Goal: Task Accomplishment & Management: Manage account settings

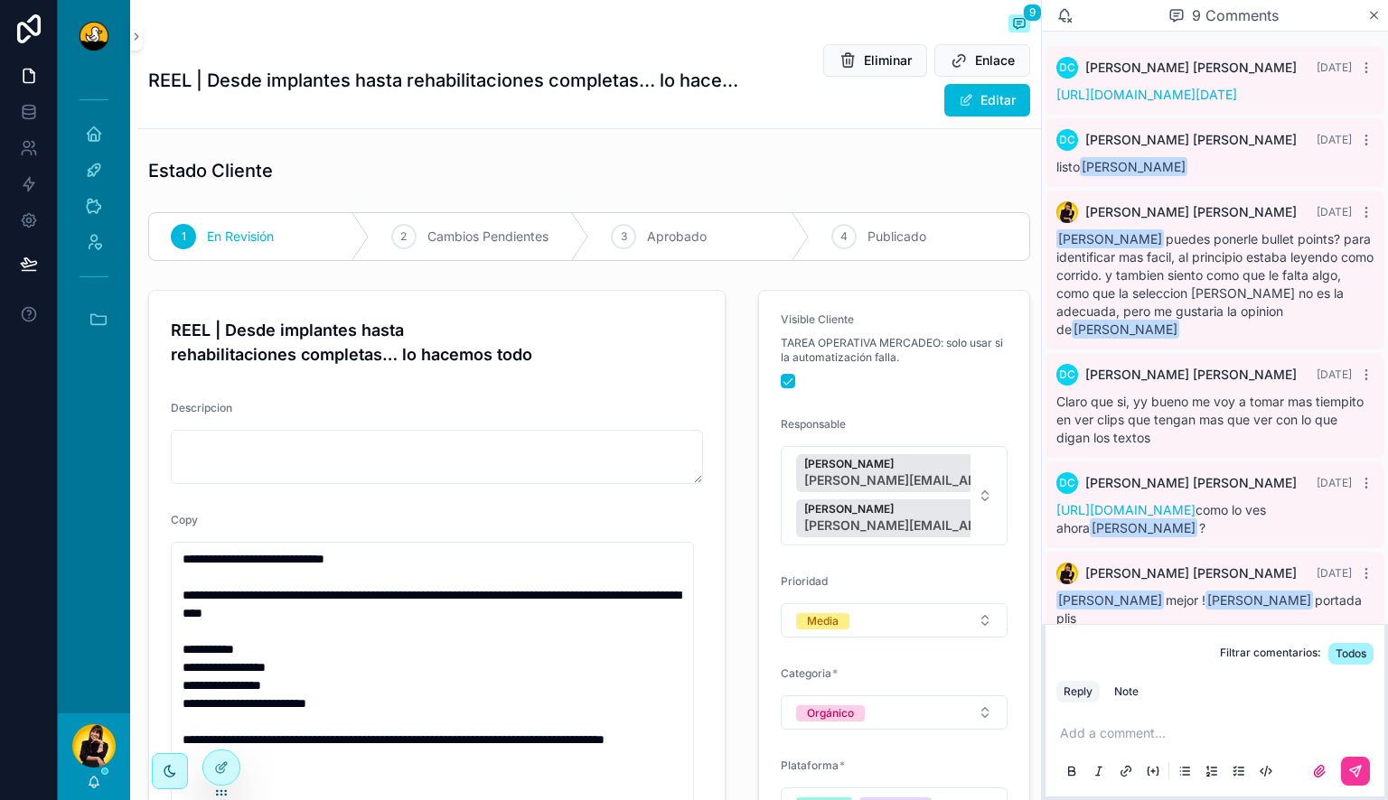
scroll to position [299, 0]
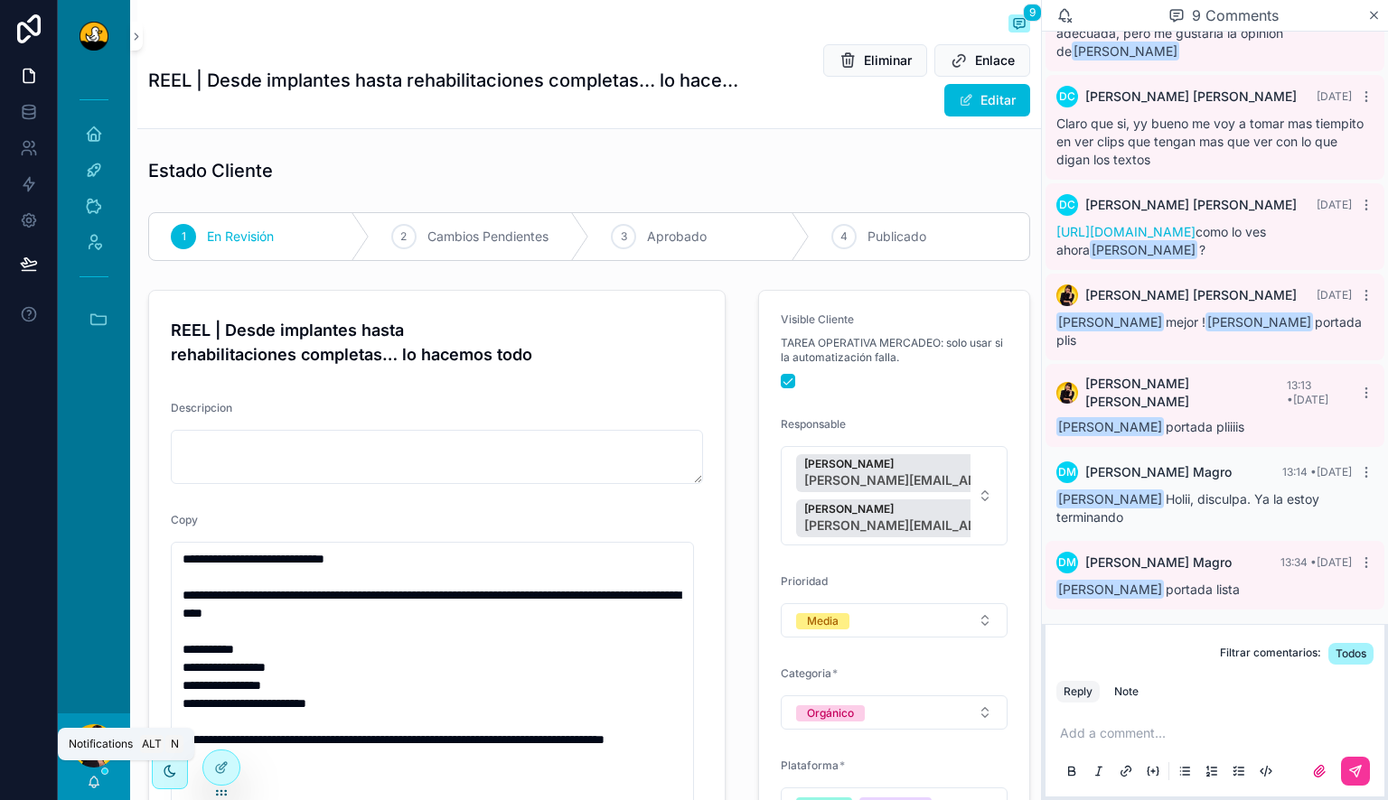
click at [98, 778] on icon "scrollable content" at bounding box center [94, 782] width 14 height 14
click at [347, 131] on div "**********" at bounding box center [588, 690] width 903 height 1381
click at [94, 137] on icon "scrollable content" at bounding box center [94, 134] width 18 height 18
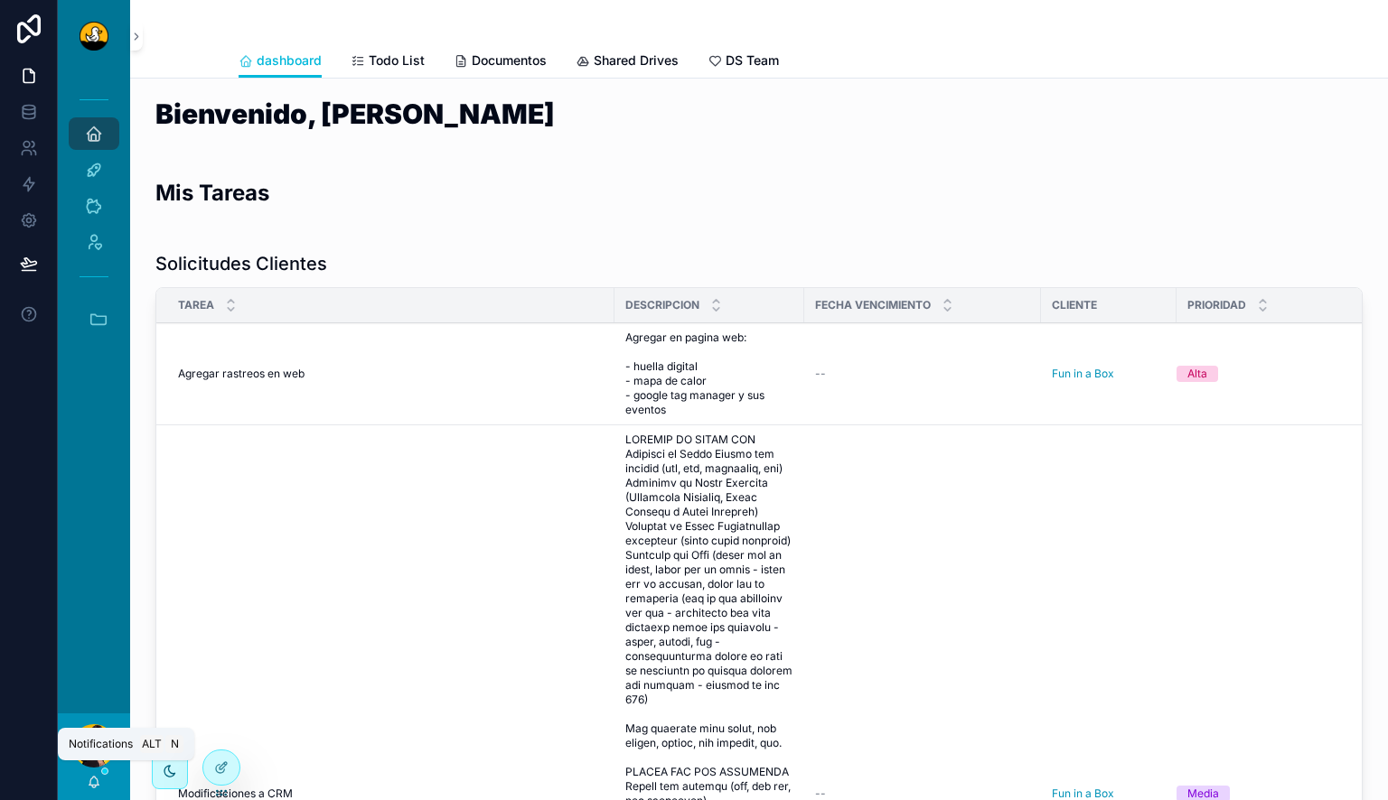
click at [92, 779] on icon "scrollable content" at bounding box center [94, 781] width 10 height 8
click at [640, 259] on div "Solicitudes Clientes" at bounding box center [758, 263] width 1207 height 25
click at [802, 304] on th "Descripcion" at bounding box center [709, 305] width 190 height 35
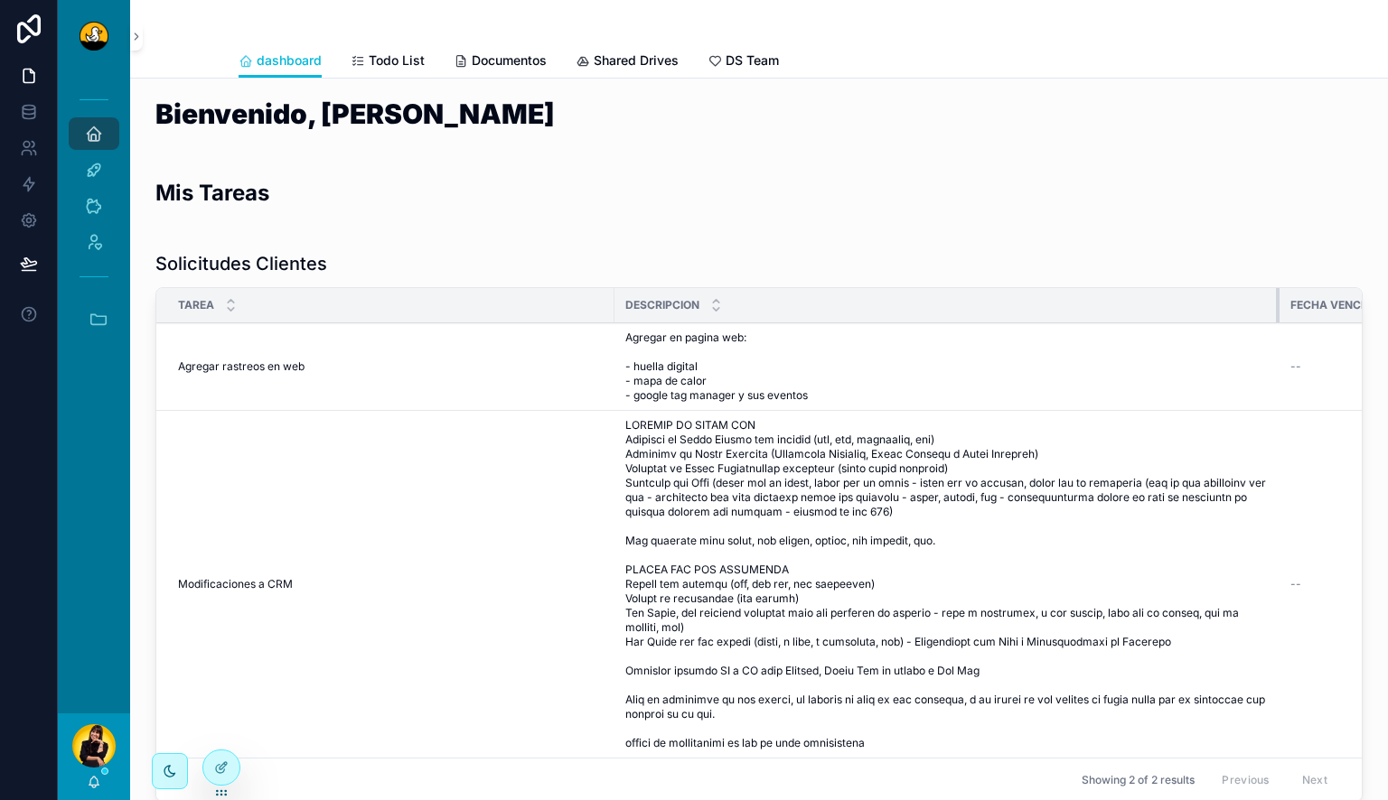
drag, startPoint x: 802, startPoint y: 304, endPoint x: 1274, endPoint y: 316, distance: 471.7
click at [1276, 316] on div "scrollable content" at bounding box center [1279, 305] width 7 height 34
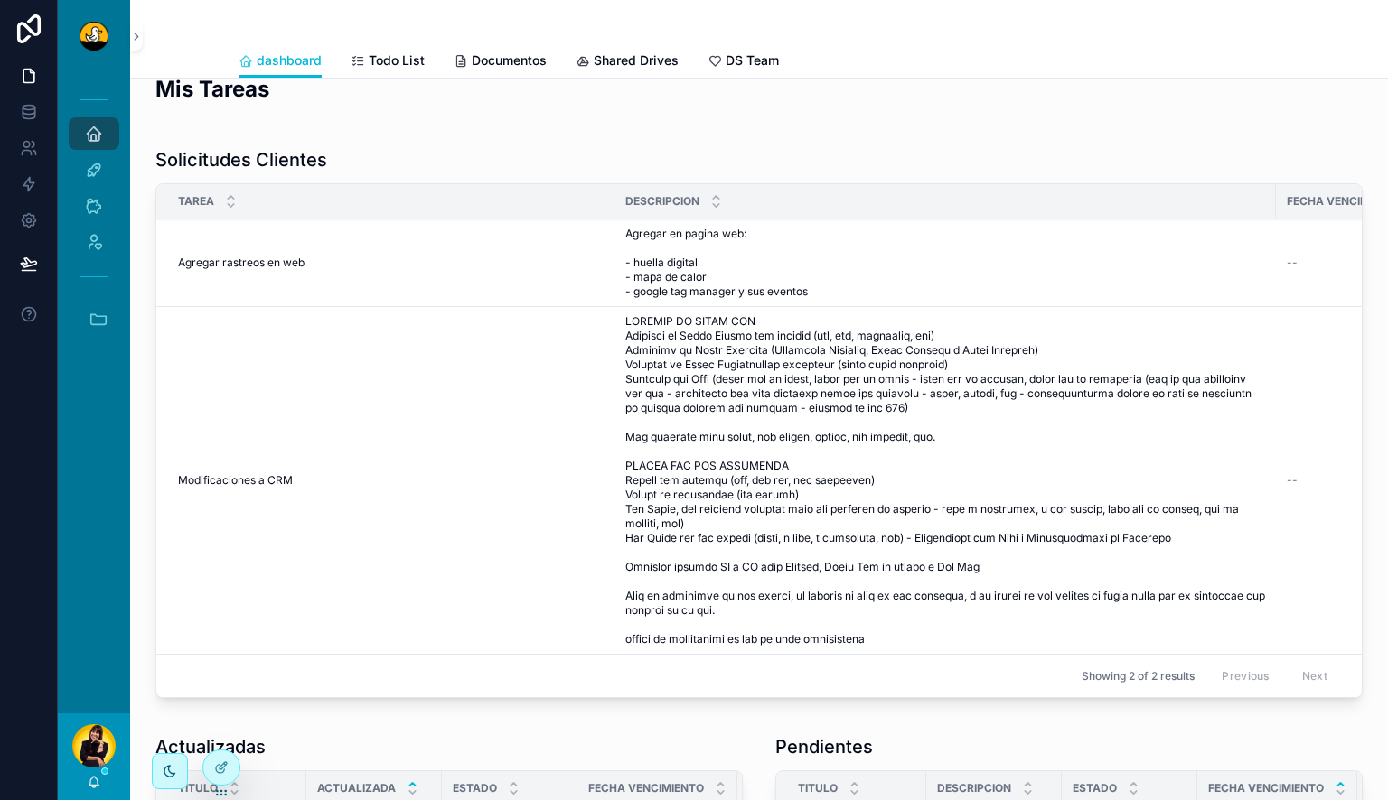
scroll to position [105, 0]
click at [90, 779] on icon "scrollable content" at bounding box center [94, 782] width 14 height 14
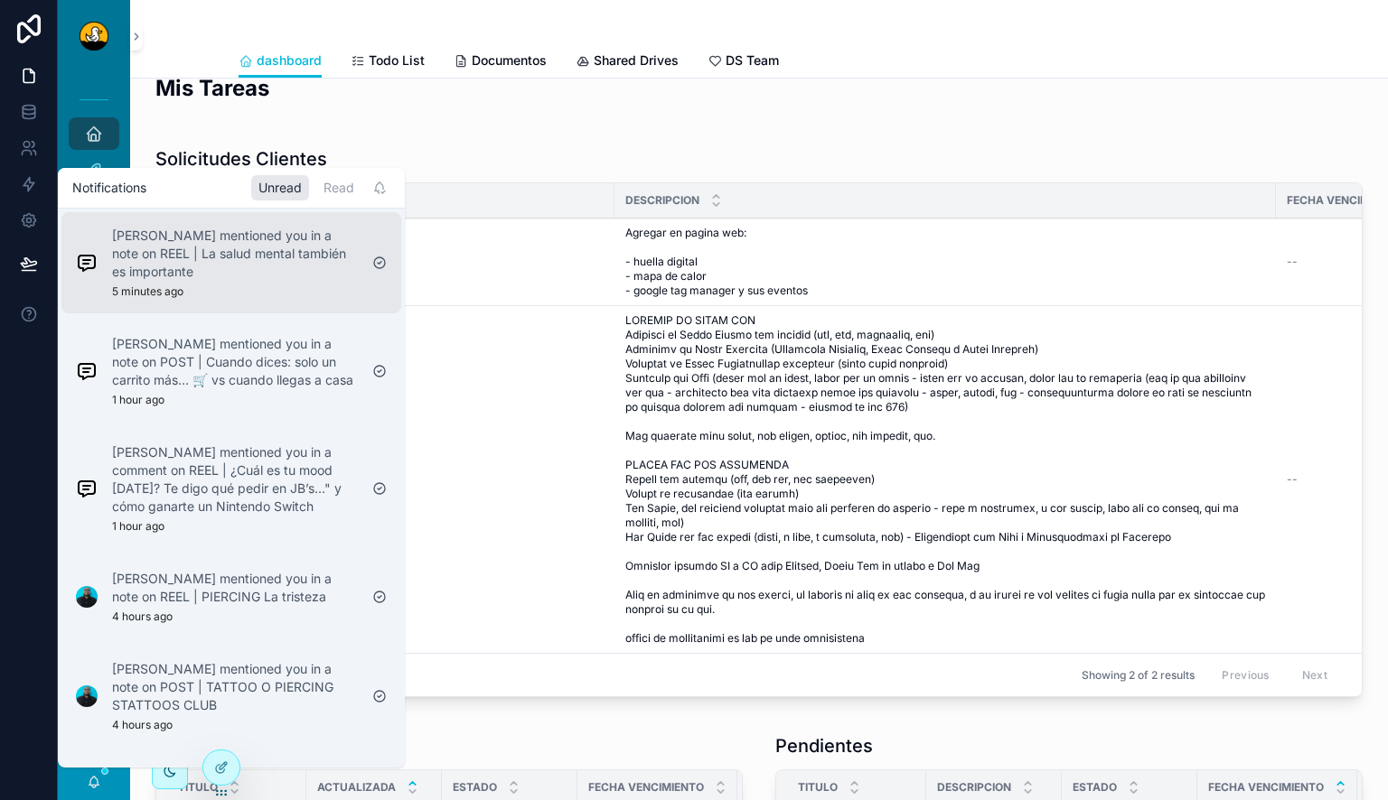
click at [255, 252] on p "[PERSON_NAME] mentioned you in a note on REEL | La salud mental también es impo…" at bounding box center [235, 254] width 246 height 54
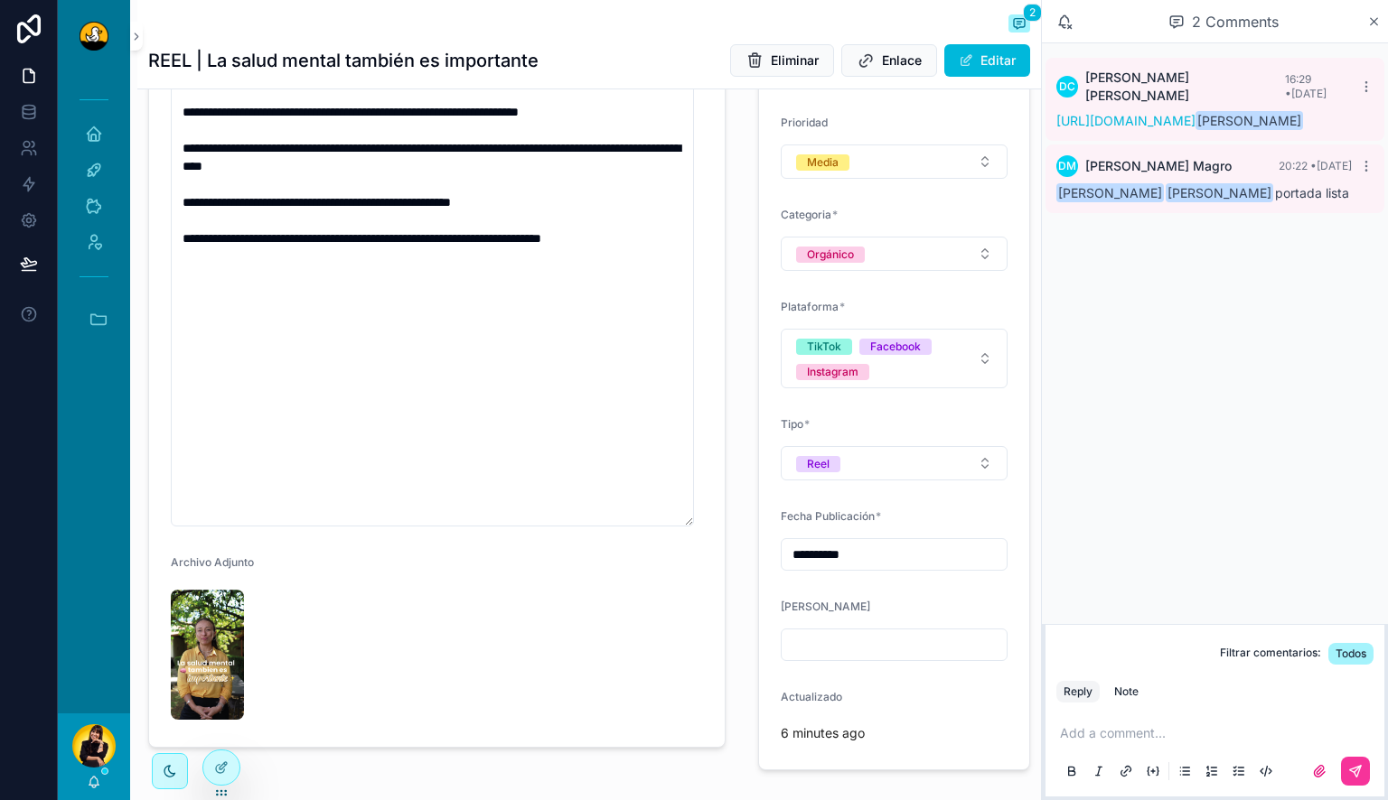
scroll to position [538, 0]
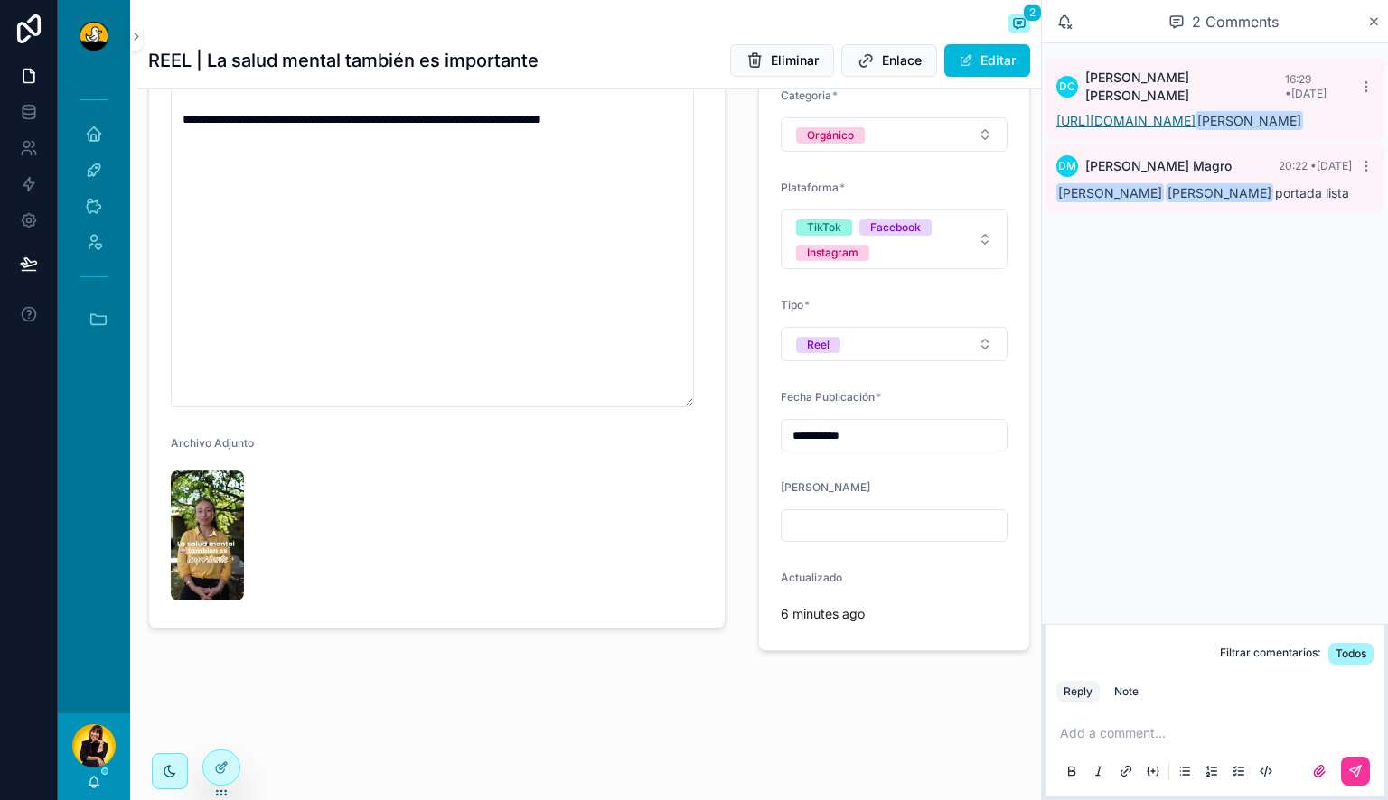
click at [1195, 122] on link "[URL][DOMAIN_NAME]" at bounding box center [1125, 120] width 139 height 15
click at [207, 562] on img "scrollable content" at bounding box center [207, 536] width 73 height 130
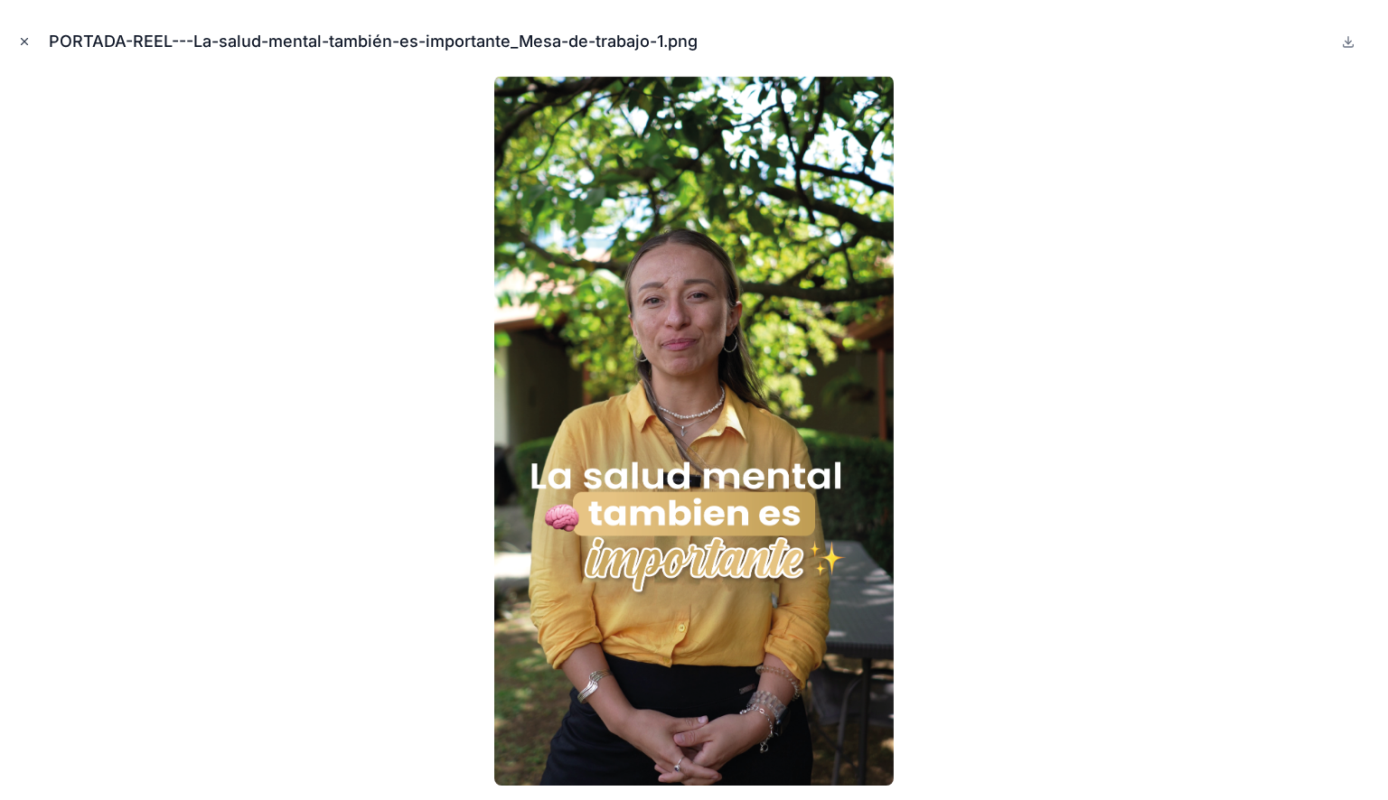
click at [24, 37] on icon "Close modal" at bounding box center [24, 41] width 13 height 13
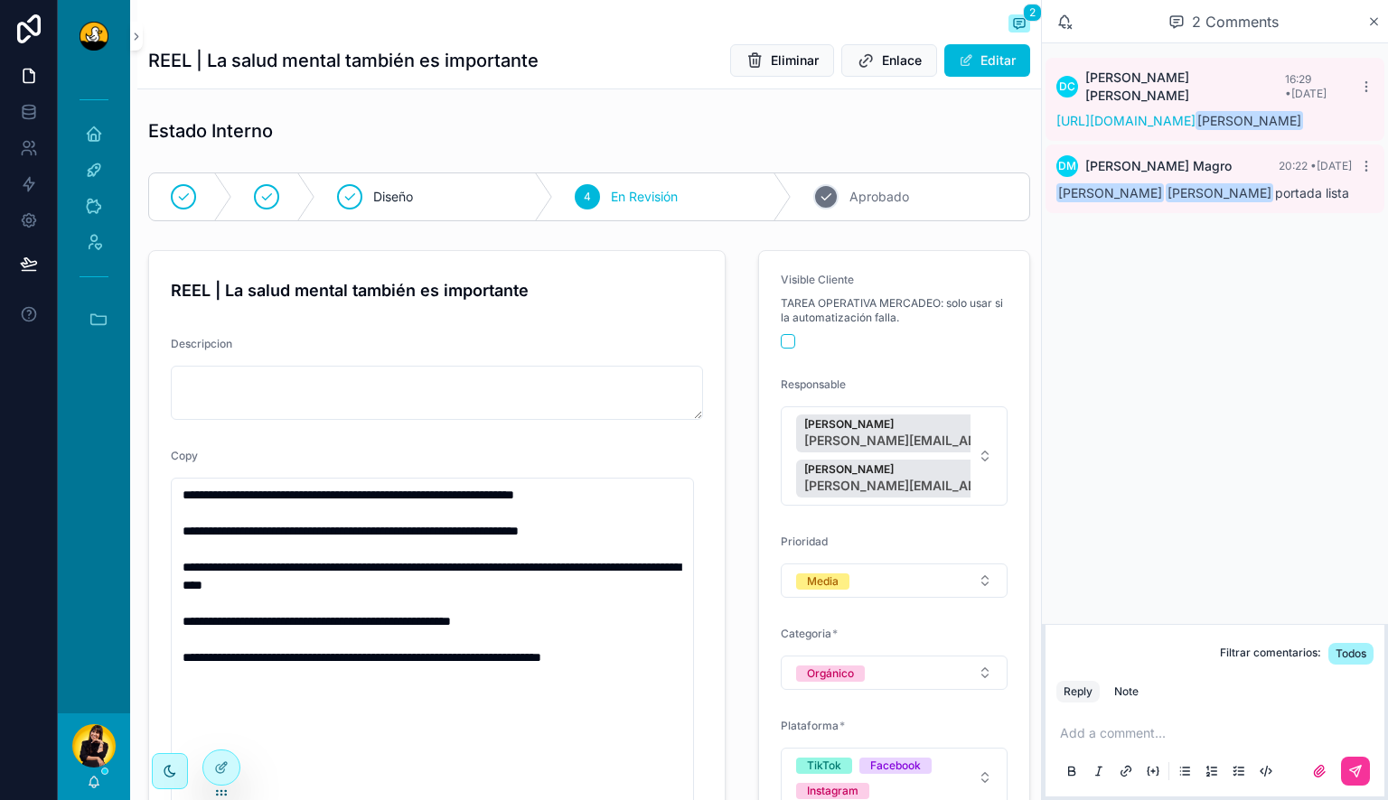
click at [846, 179] on div "5 Aprobado" at bounding box center [910, 196] width 238 height 47
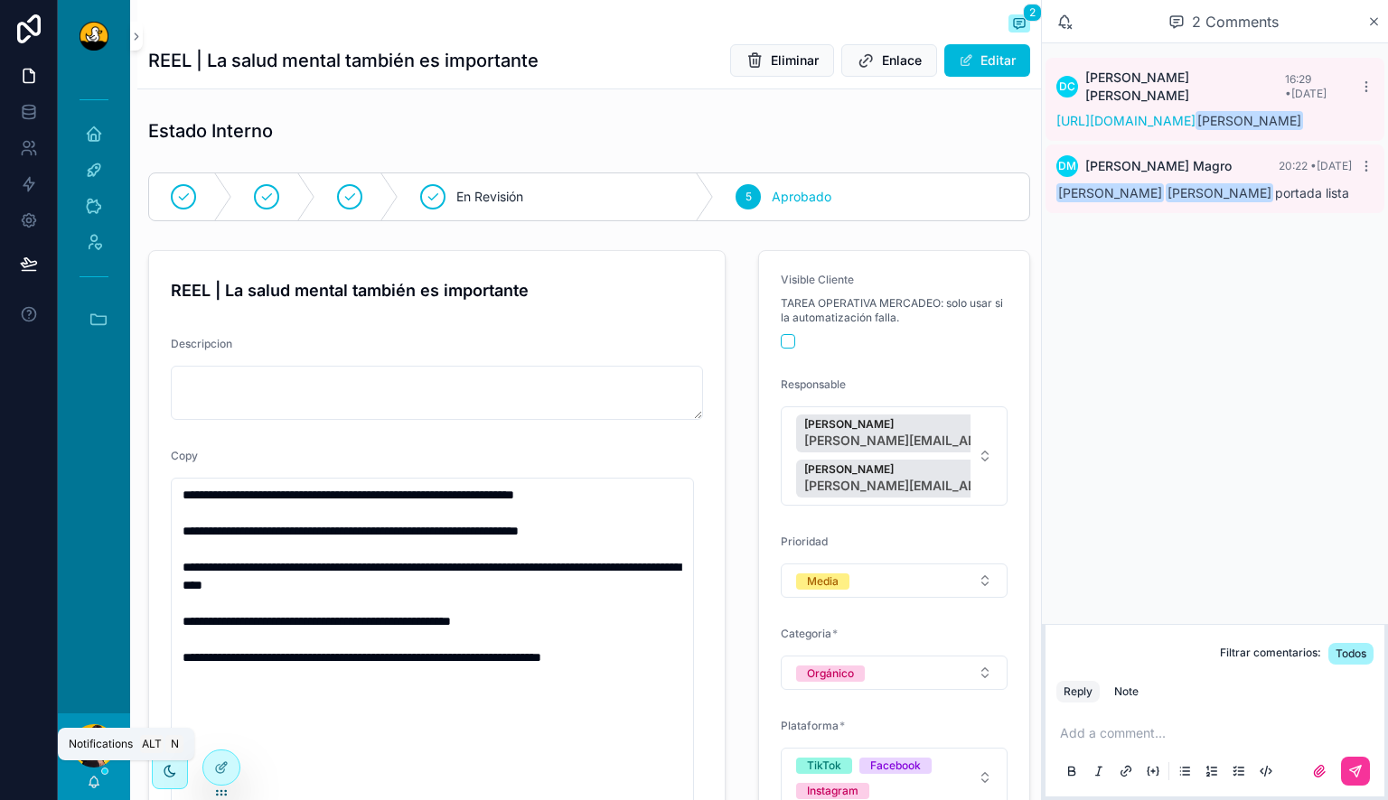
click at [95, 780] on icon "scrollable content" at bounding box center [94, 782] width 14 height 14
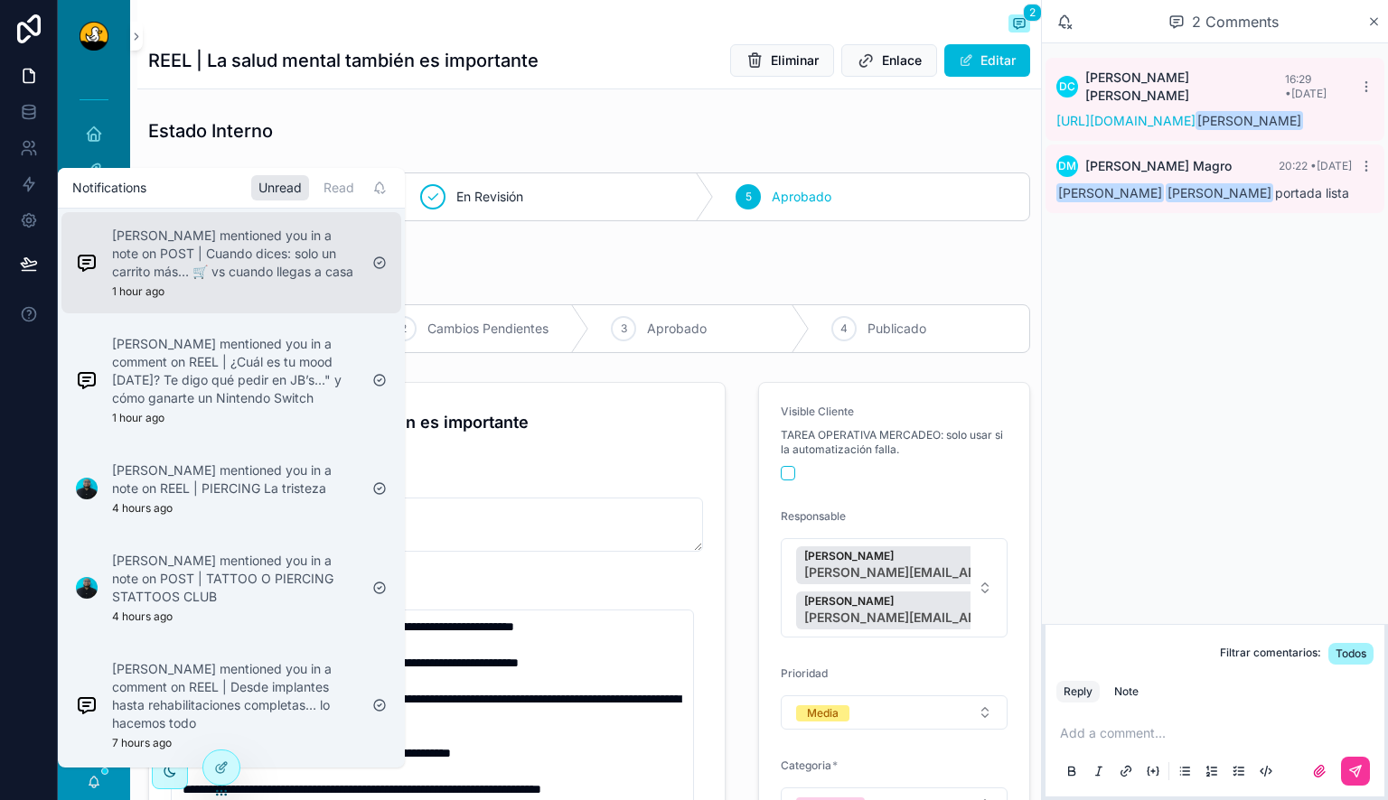
click at [291, 257] on p "[PERSON_NAME] mentioned you in a note on POST | Cuando dices: solo un carrito m…" at bounding box center [235, 254] width 246 height 54
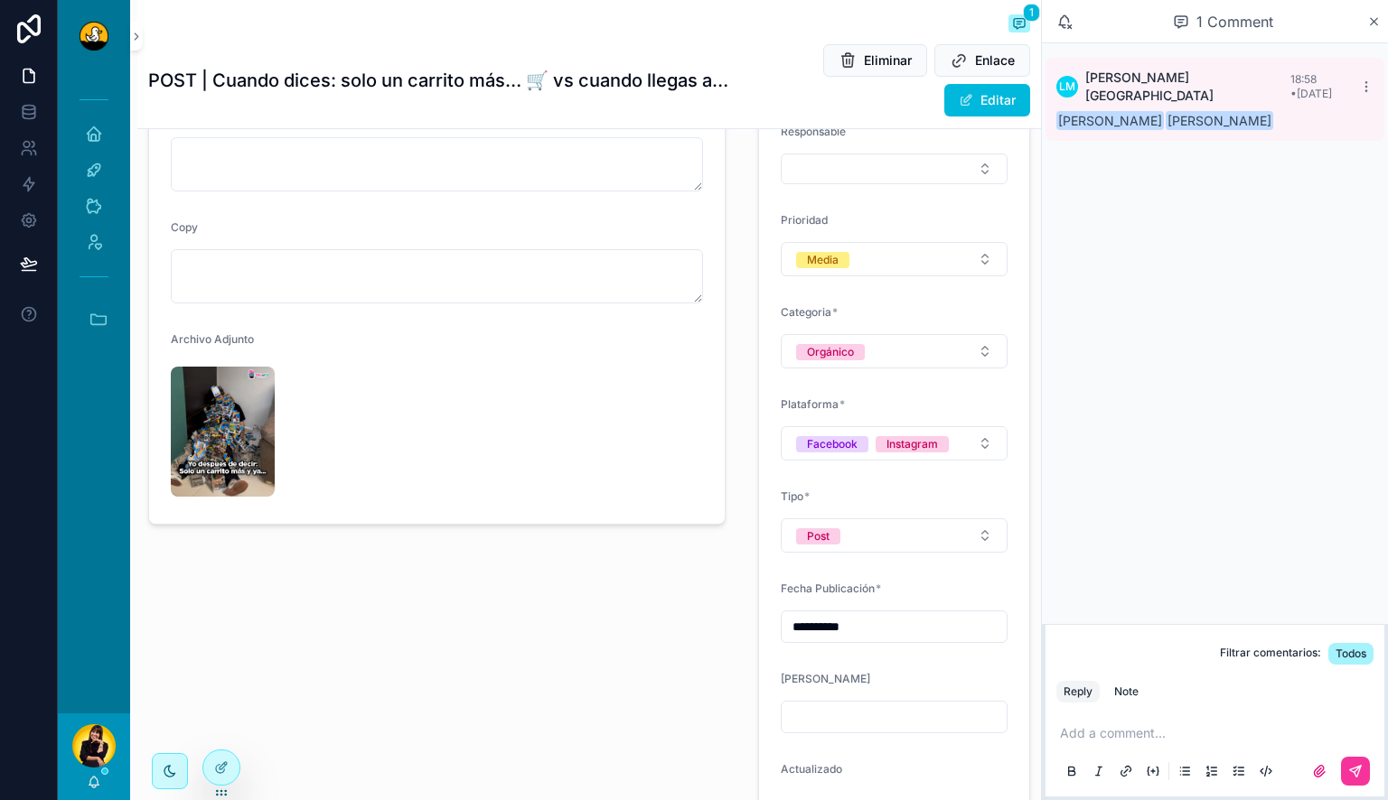
scroll to position [336, 0]
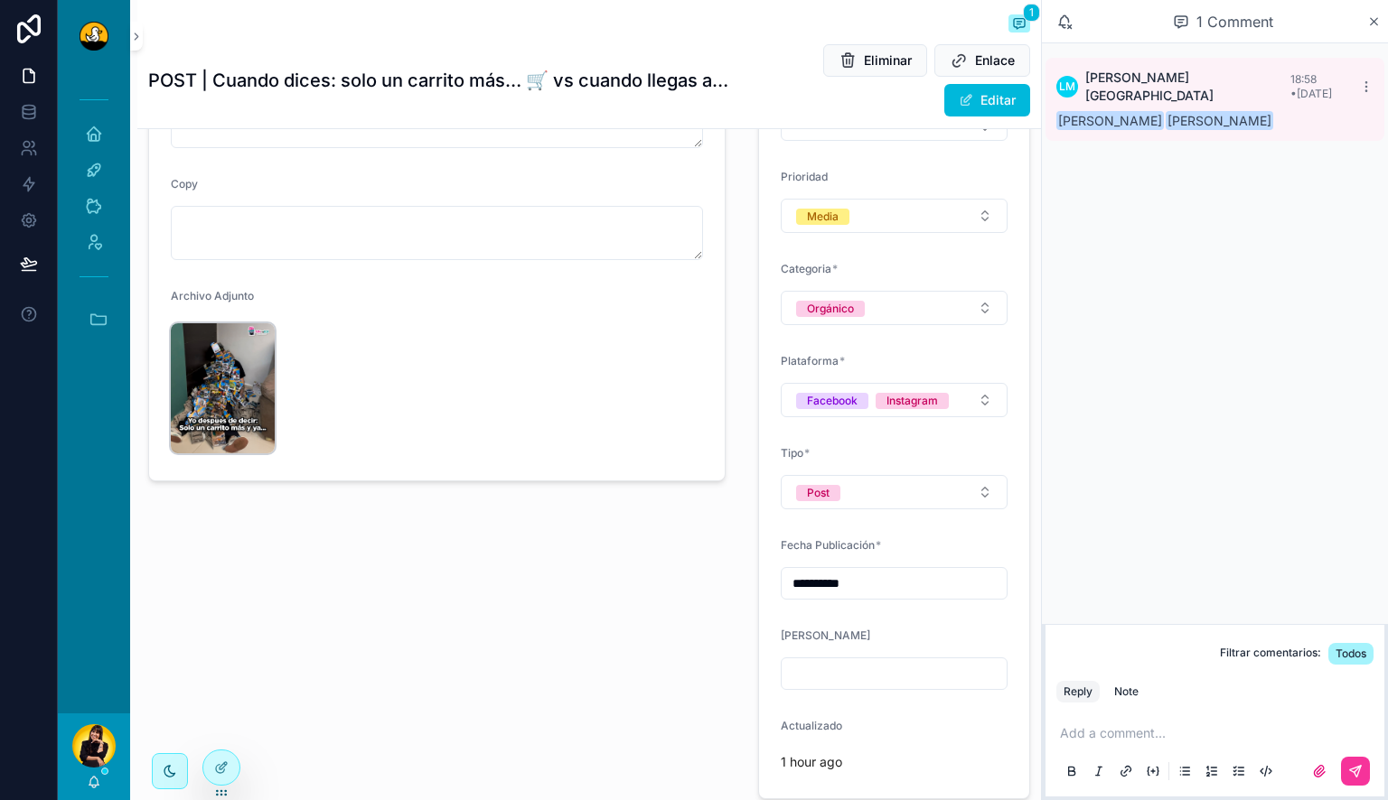
click at [242, 383] on img "scrollable content" at bounding box center [223, 388] width 104 height 130
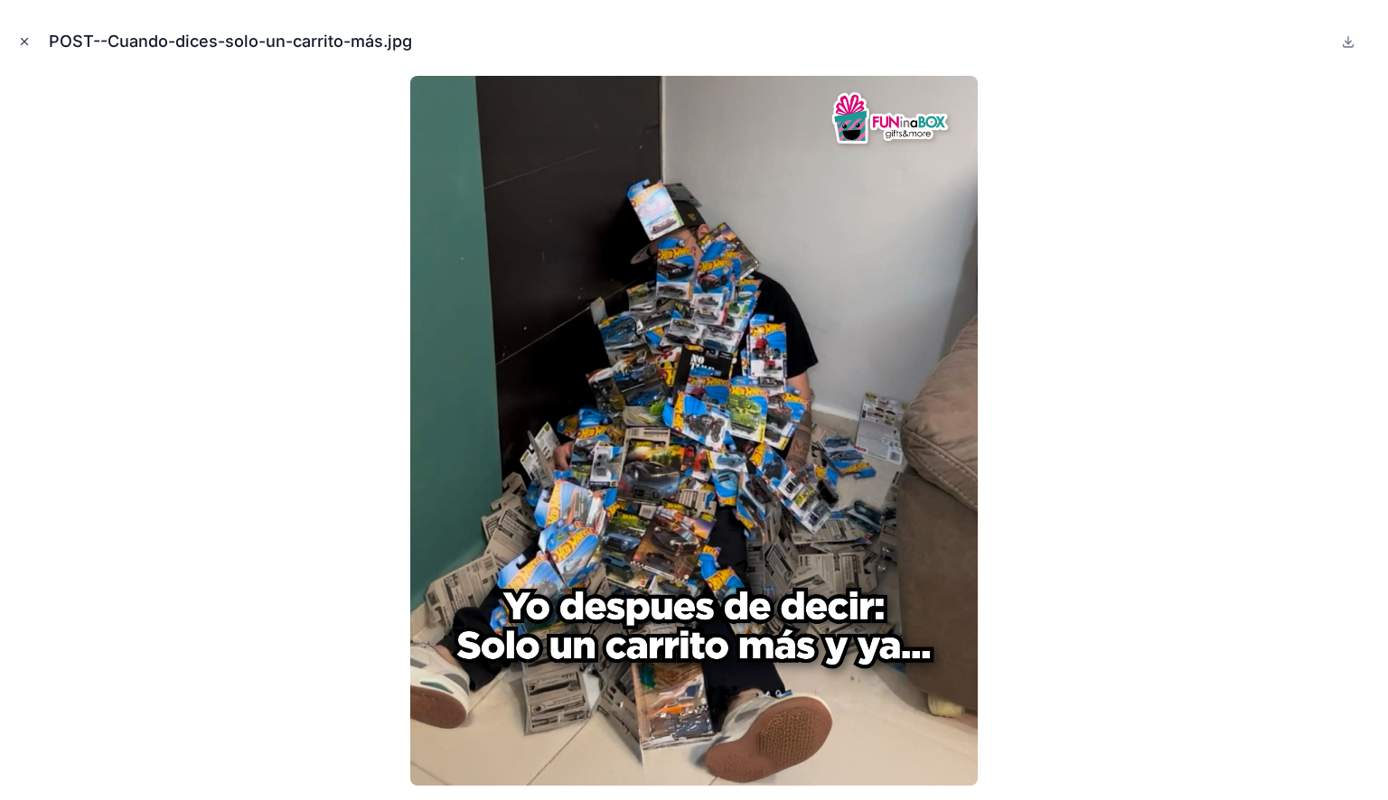
click at [27, 42] on icon "Close modal" at bounding box center [24, 41] width 13 height 13
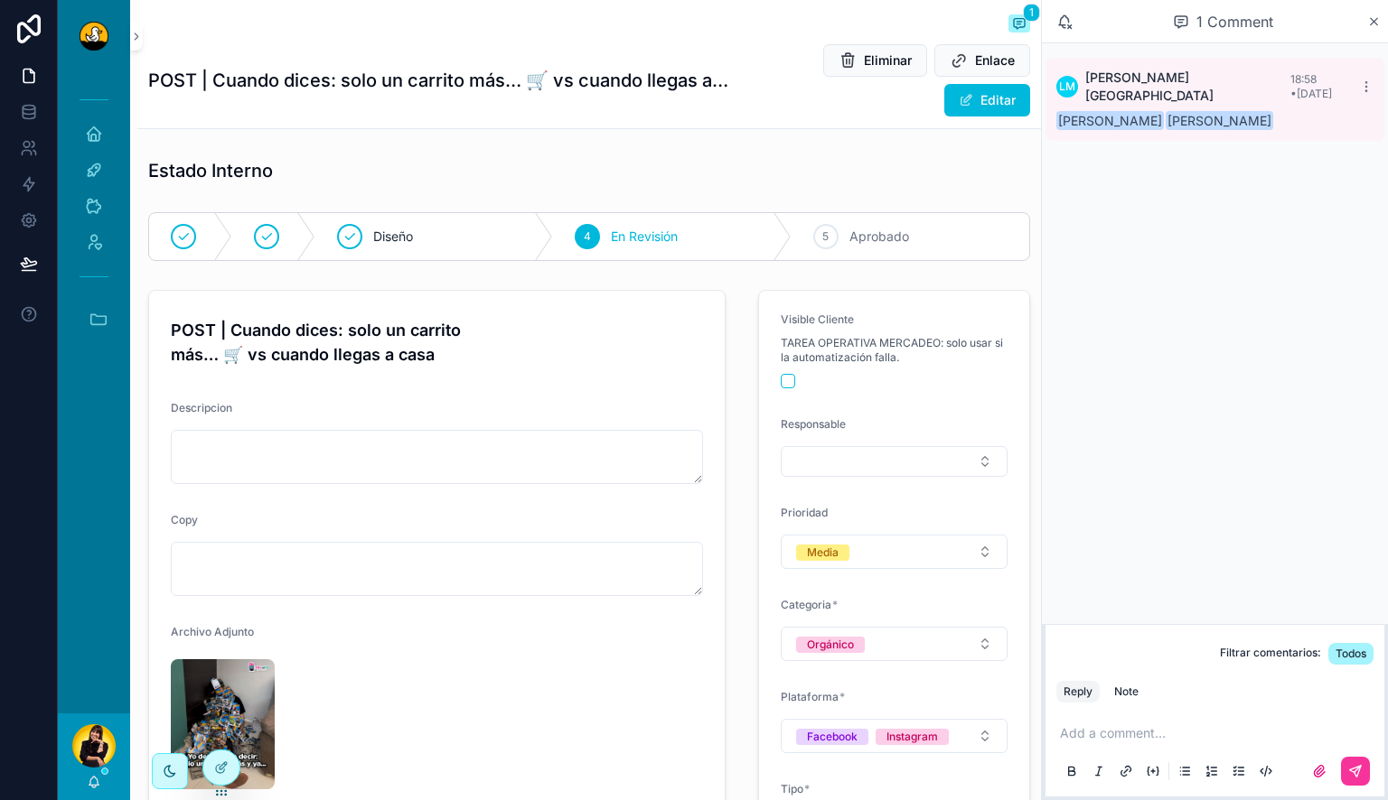
scroll to position [1, 0]
click at [91, 784] on icon "scrollable content" at bounding box center [94, 781] width 10 height 8
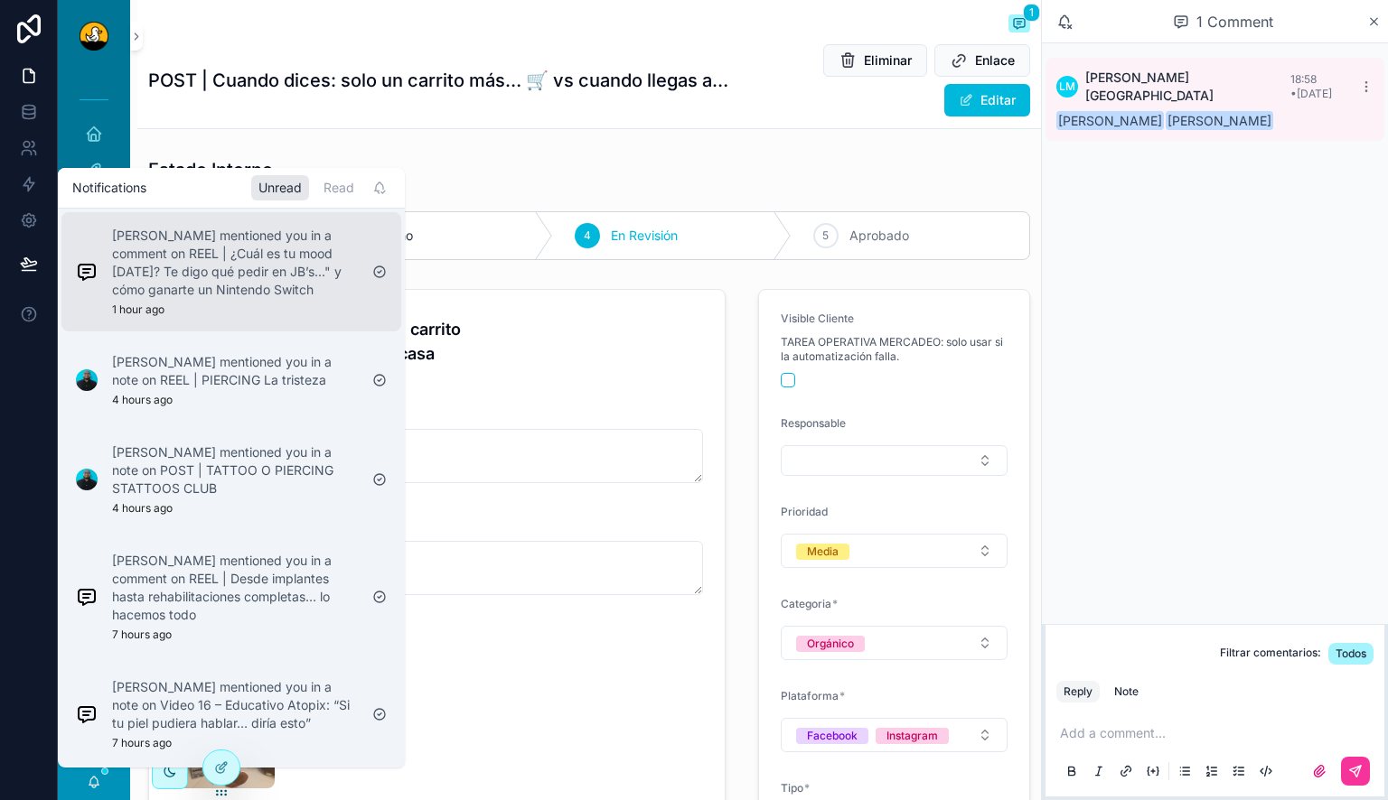
click at [171, 281] on p "[PERSON_NAME] mentioned you in a comment on REEL | ¿Cuál es tu mood [DATE]? Te …" at bounding box center [235, 263] width 246 height 72
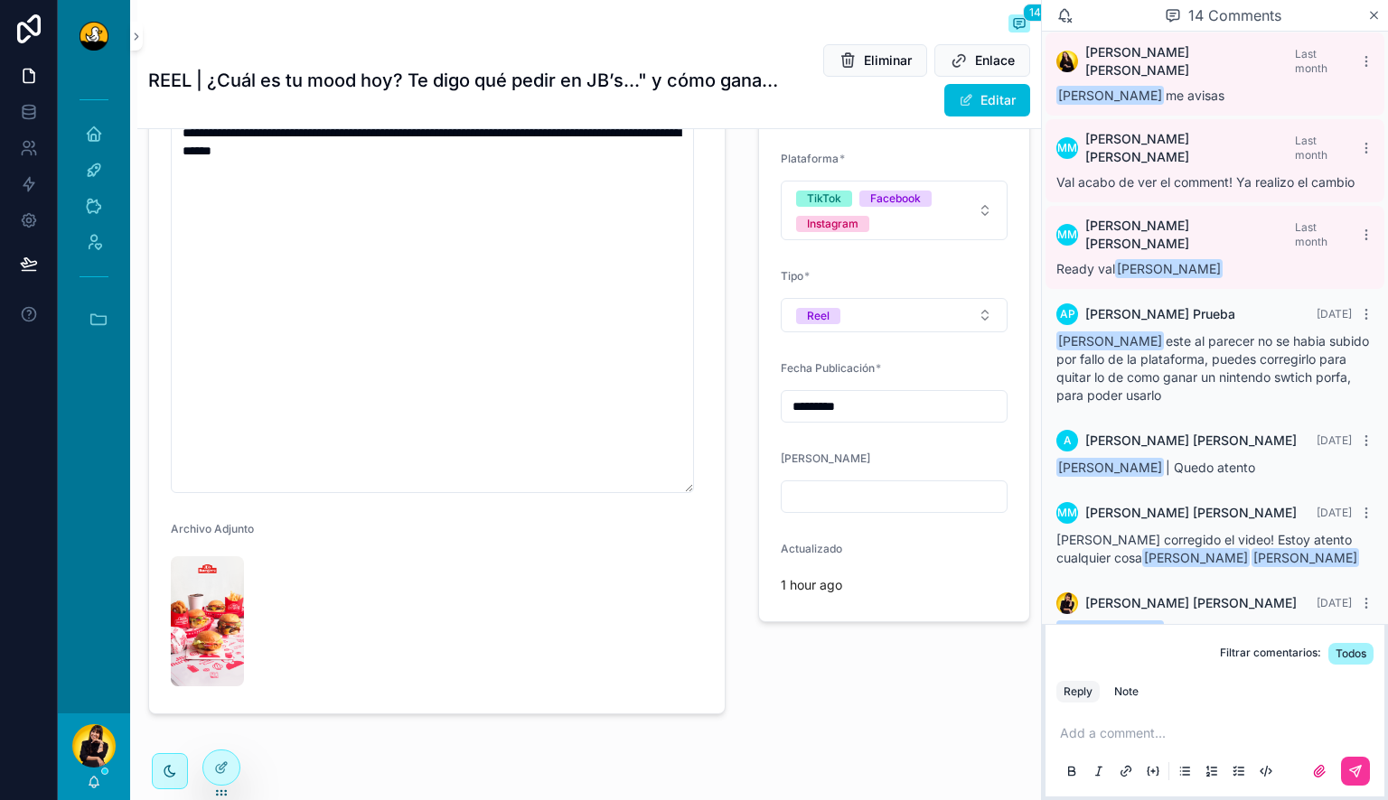
scroll to position [610, 0]
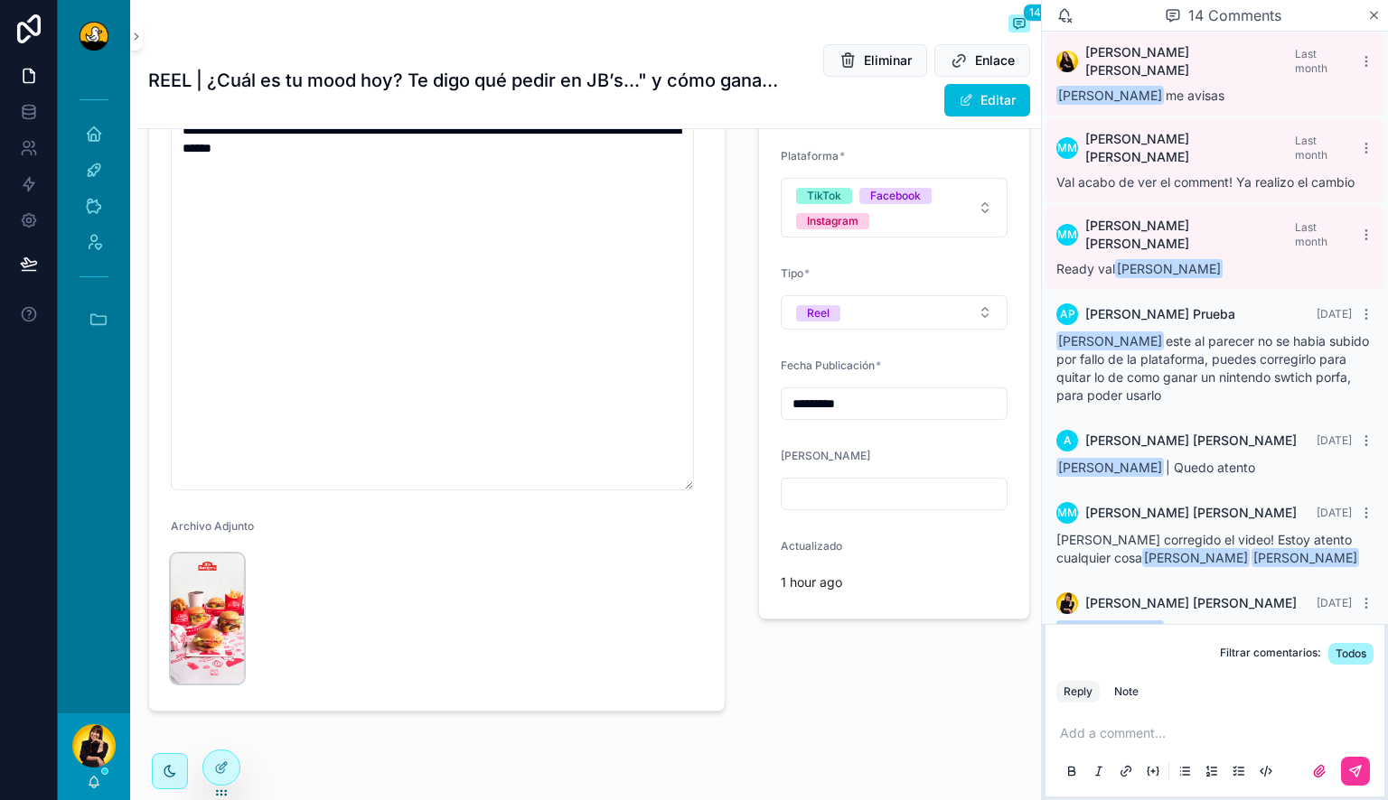
click at [237, 641] on img "scrollable content" at bounding box center [207, 619] width 73 height 130
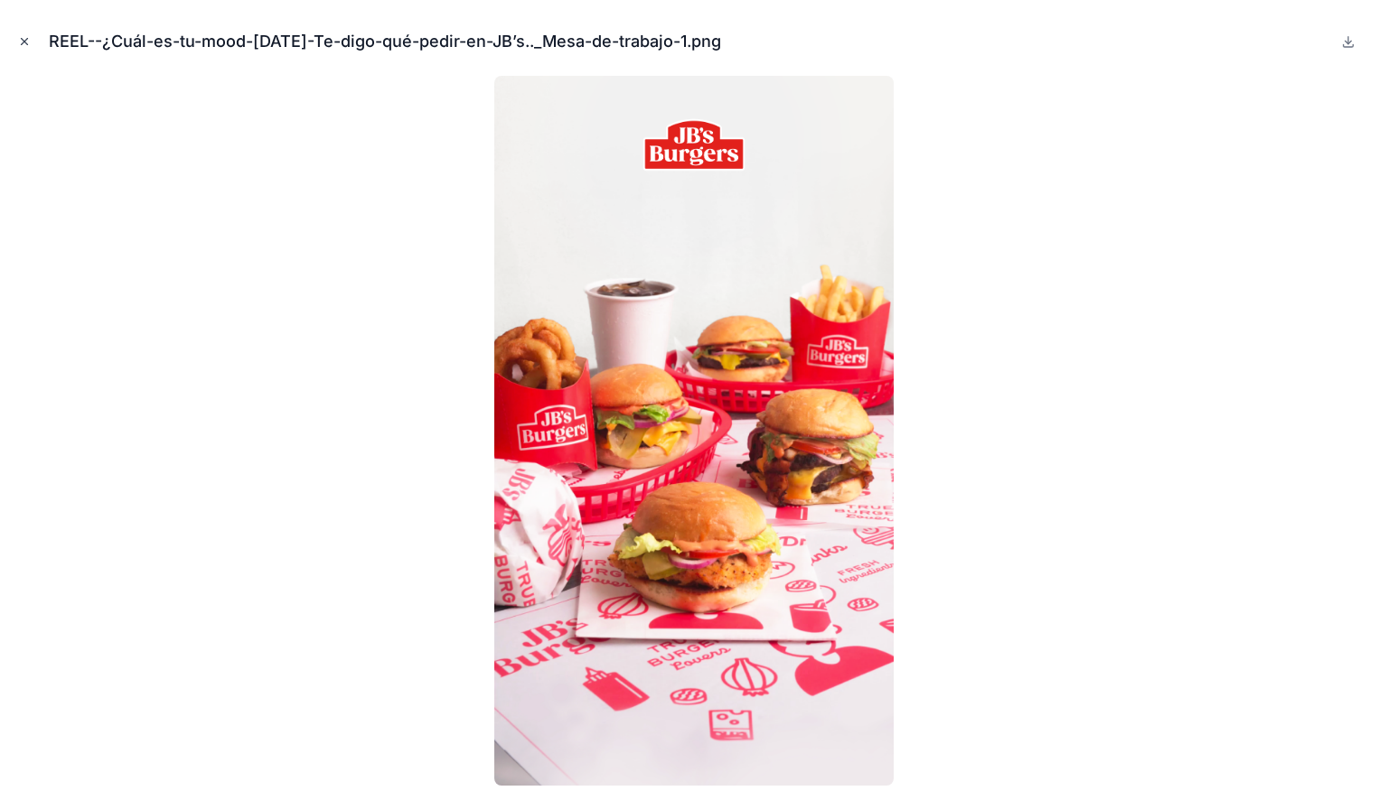
click at [24, 45] on icon "Close modal" at bounding box center [24, 41] width 13 height 13
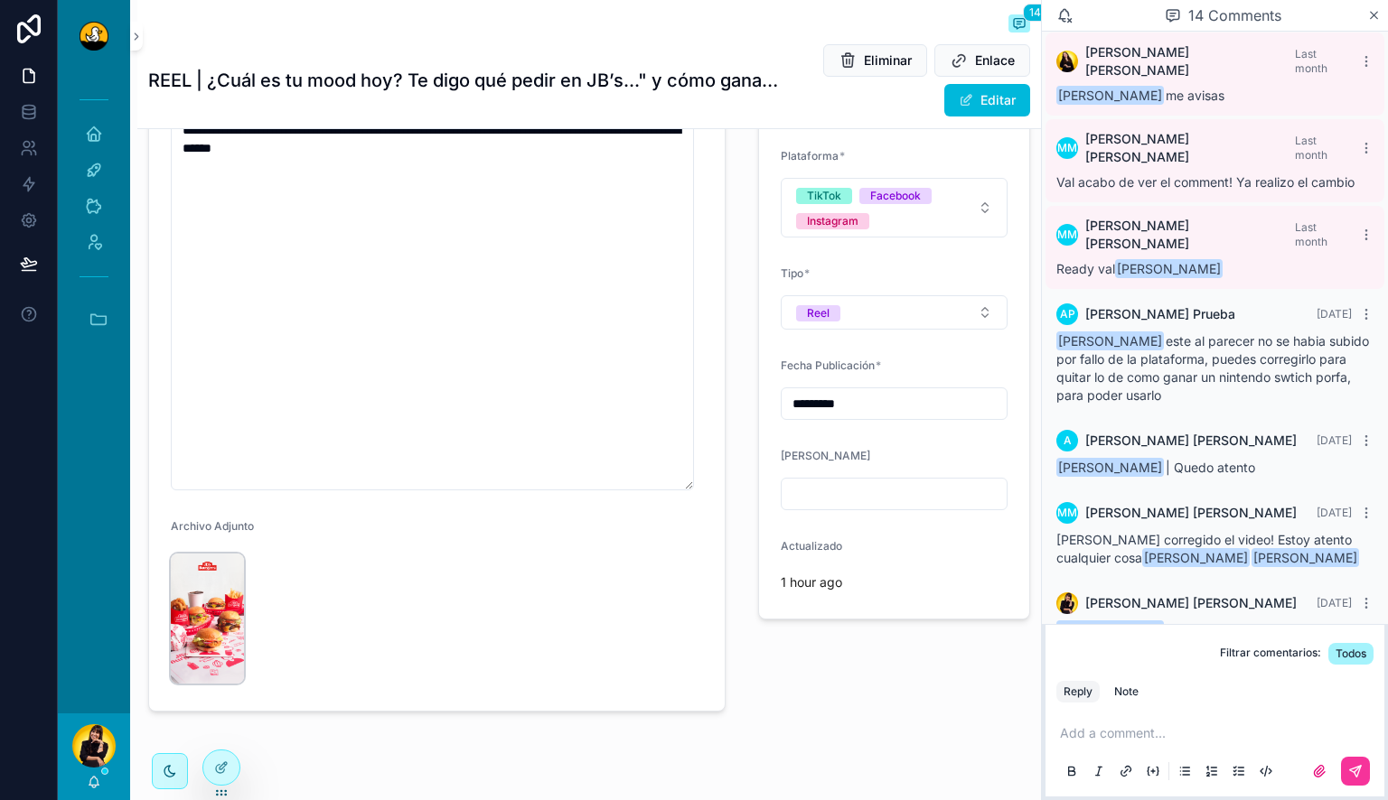
click at [223, 602] on img "scrollable content" at bounding box center [207, 619] width 73 height 130
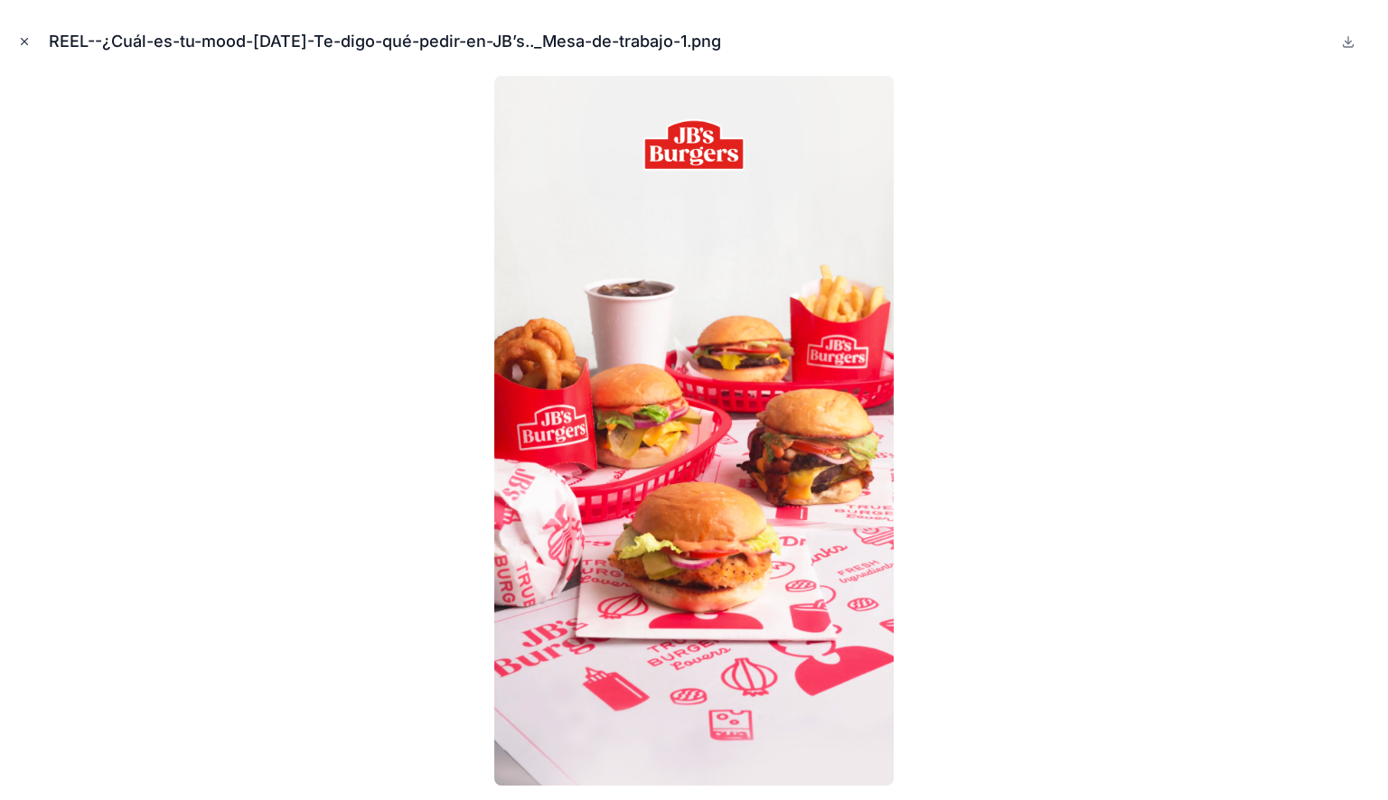
click at [25, 41] on icon "Close modal" at bounding box center [24, 41] width 13 height 13
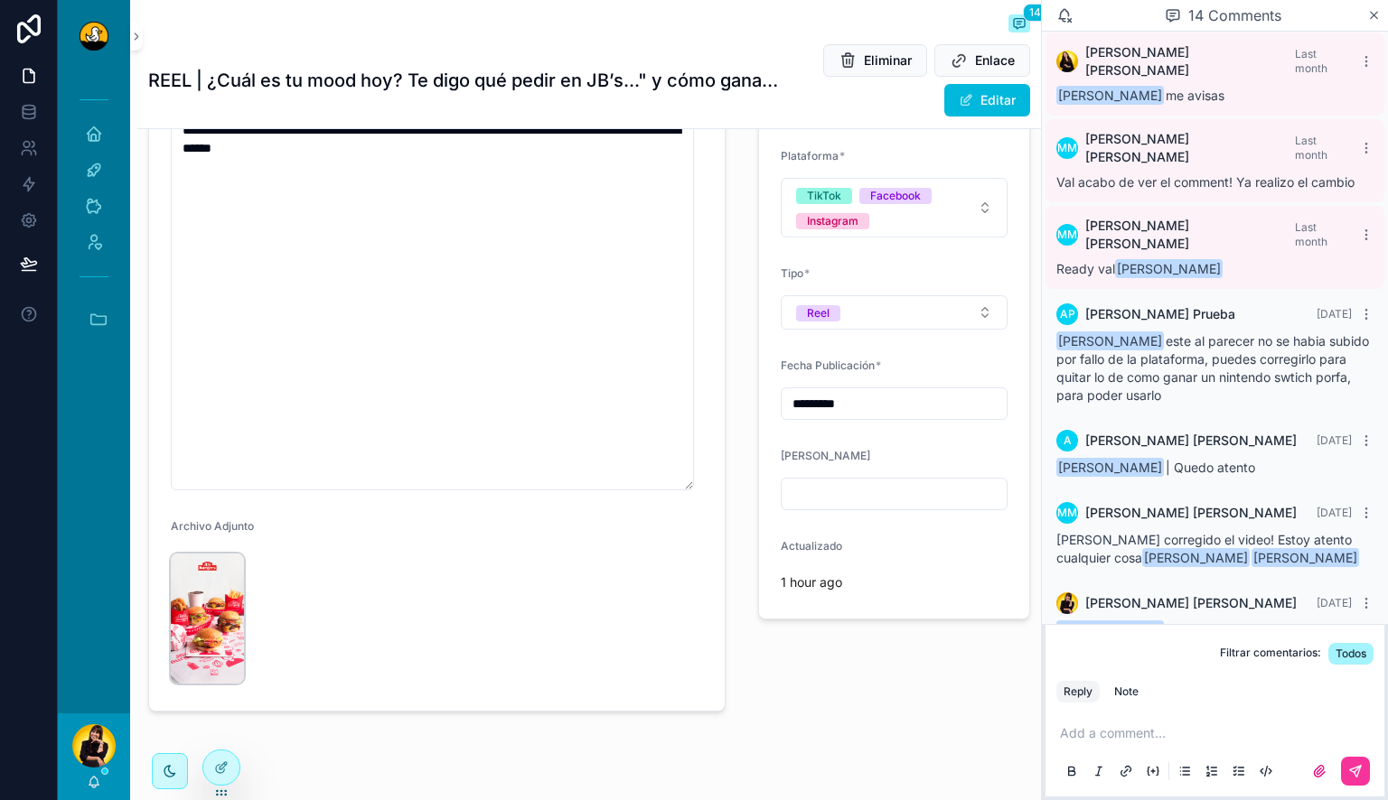
click at [208, 609] on img "scrollable content" at bounding box center [207, 619] width 73 height 130
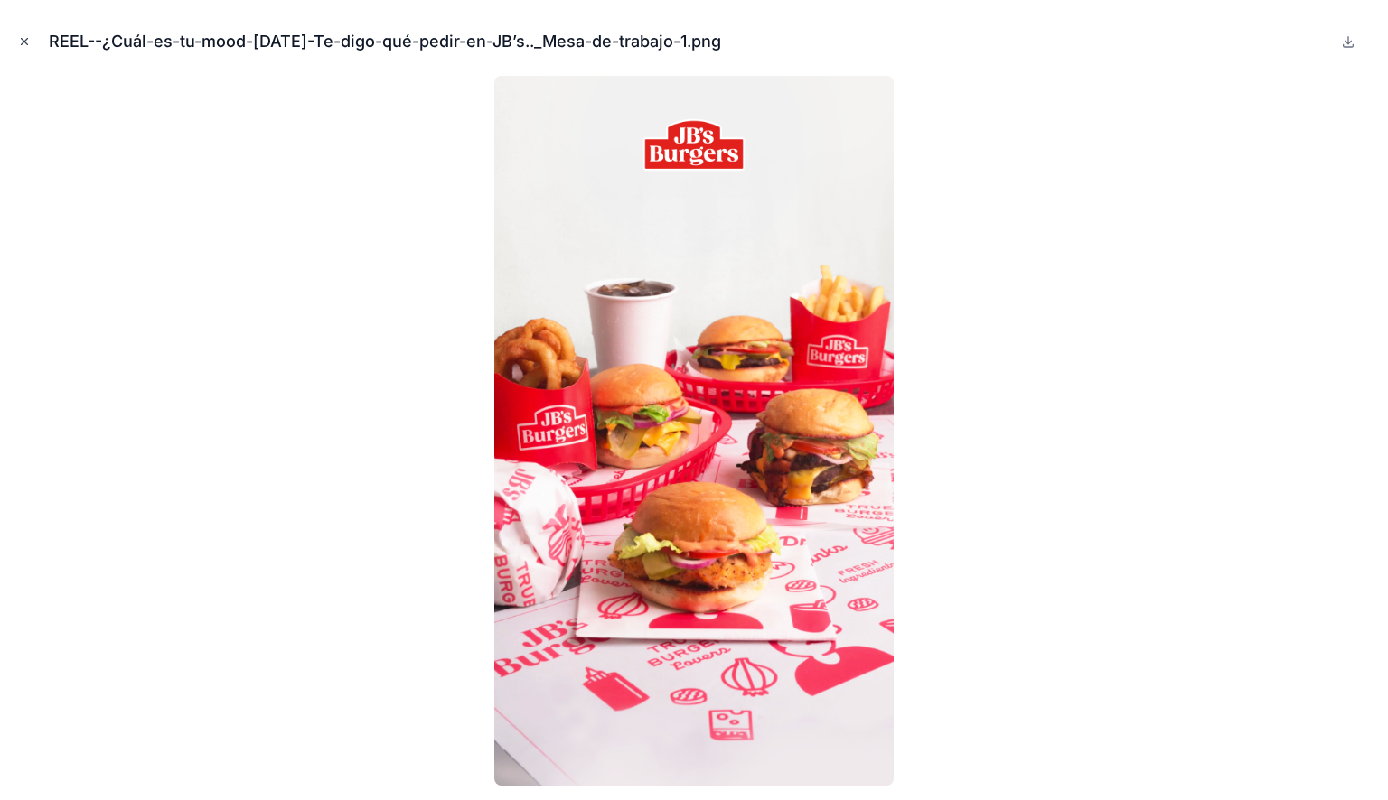
click at [20, 43] on icon "Close modal" at bounding box center [24, 41] width 13 height 13
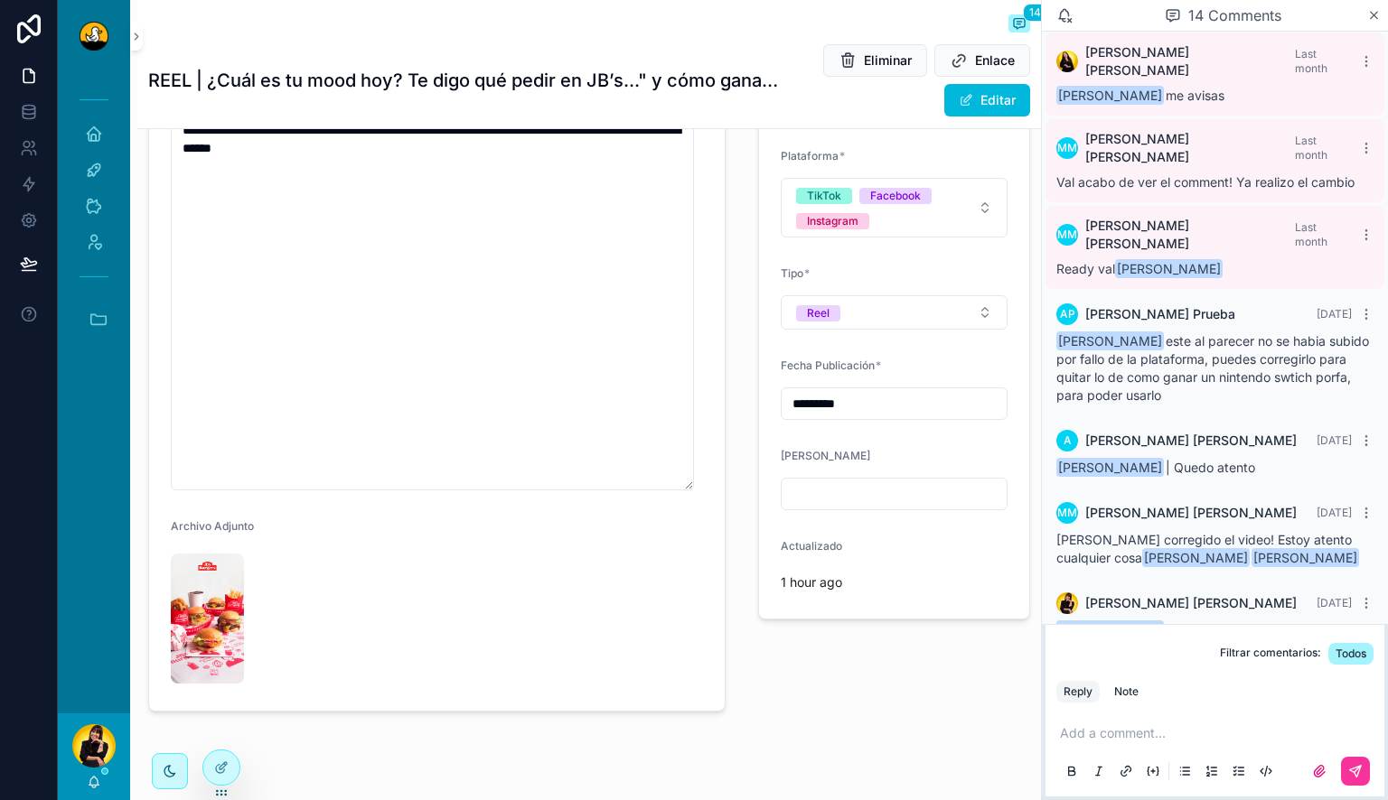
click at [1091, 729] on p "scrollable content" at bounding box center [1218, 733] width 317 height 18
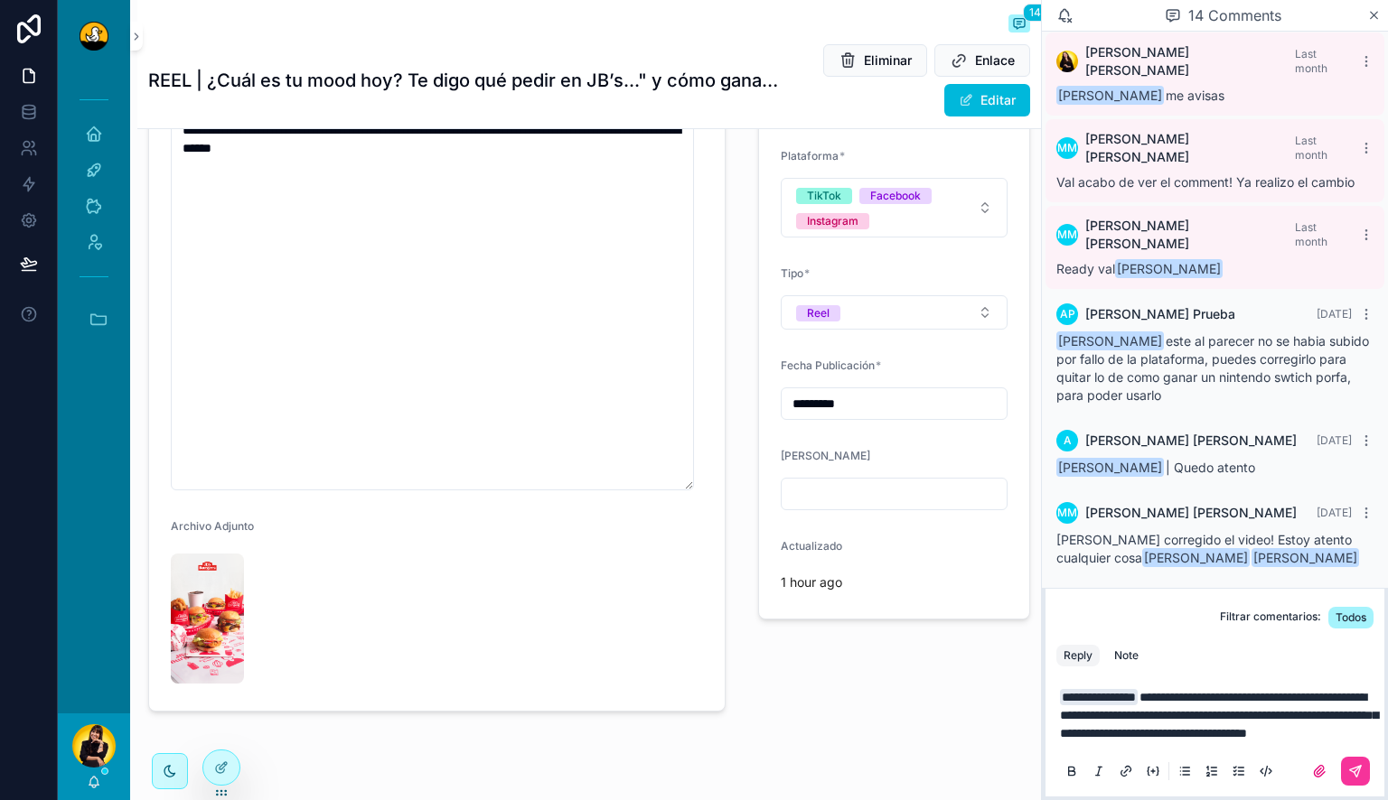
click at [1257, 737] on p "**********" at bounding box center [1218, 715] width 317 height 54
click at [190, 663] on img "scrollable content" at bounding box center [207, 619] width 73 height 130
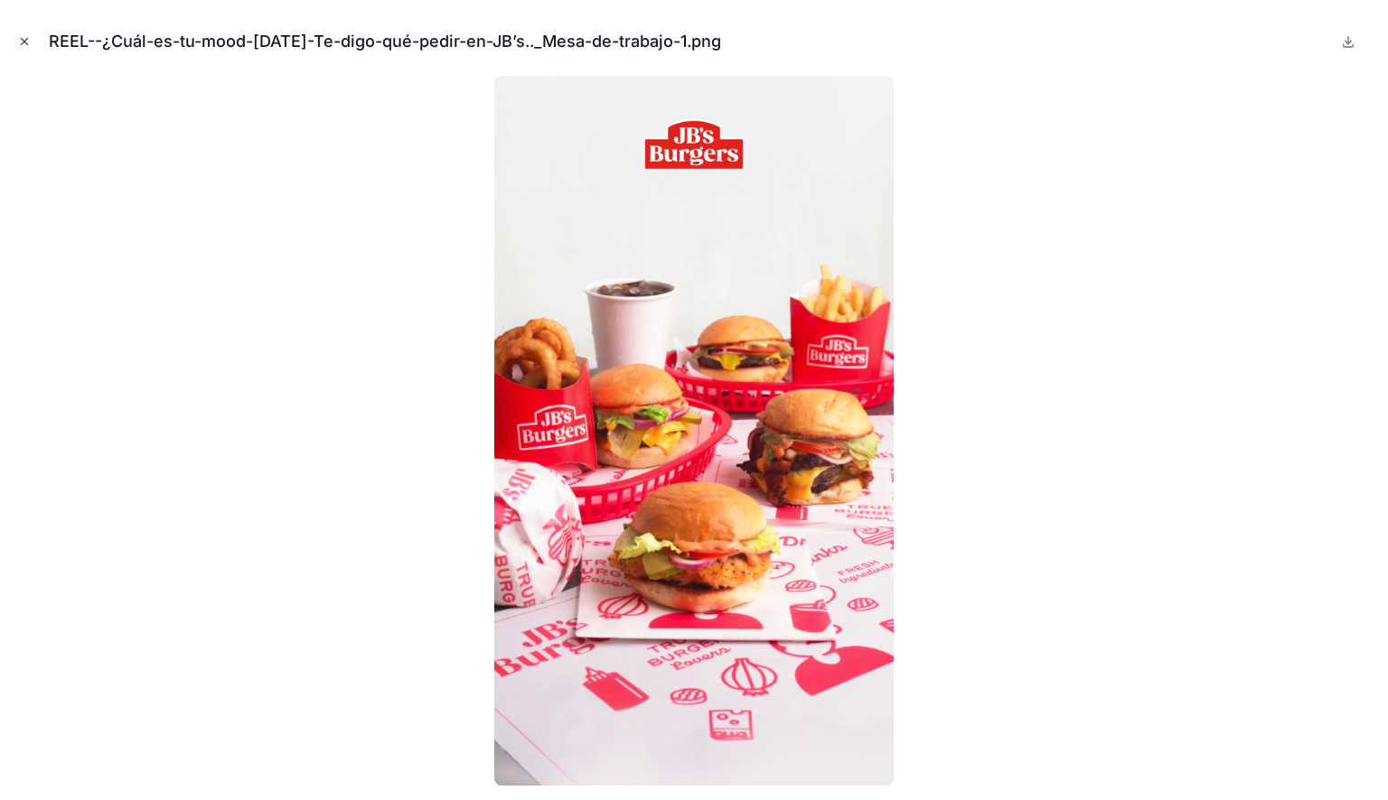
click at [28, 47] on icon "Close modal" at bounding box center [24, 41] width 13 height 13
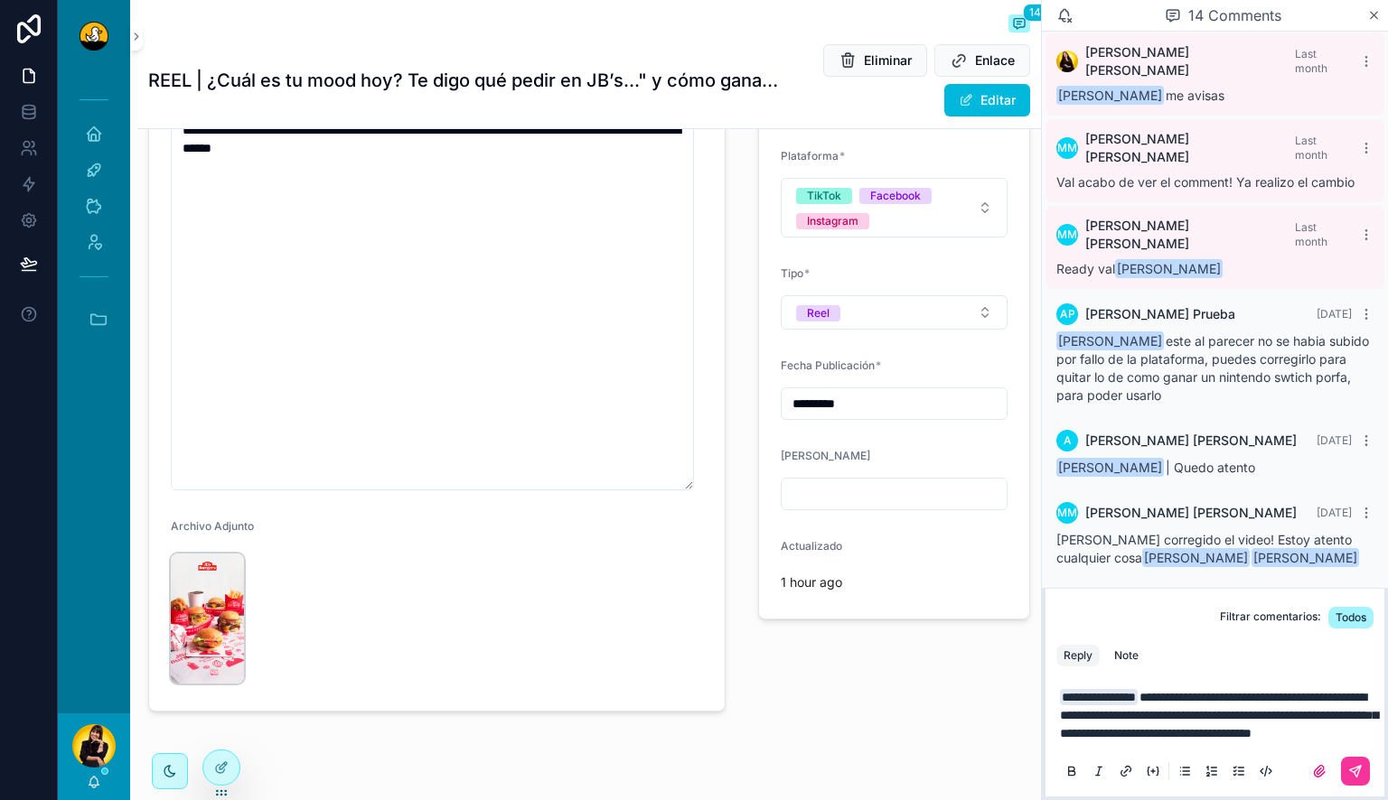
click at [207, 645] on img "scrollable content" at bounding box center [207, 619] width 73 height 130
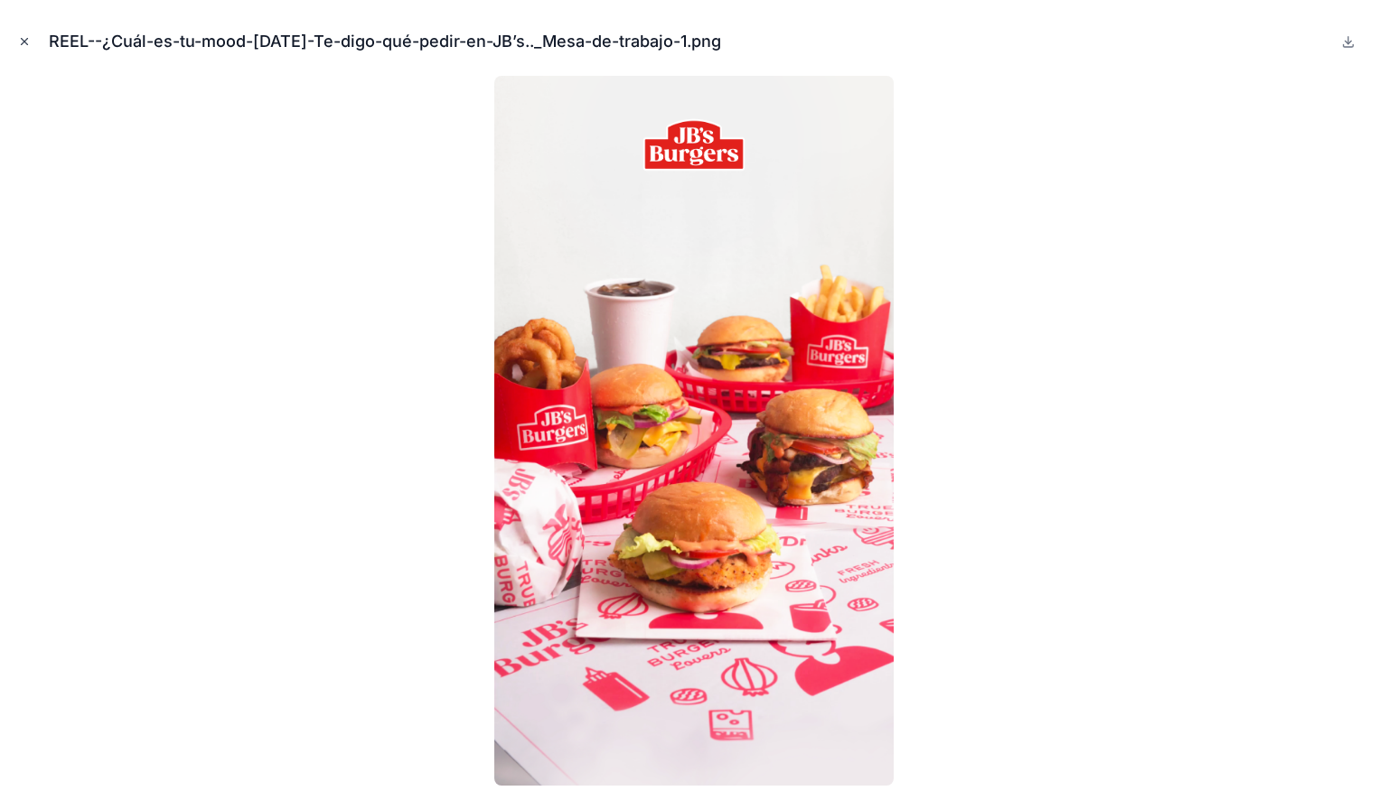
click at [18, 42] on icon "Close modal" at bounding box center [24, 41] width 13 height 13
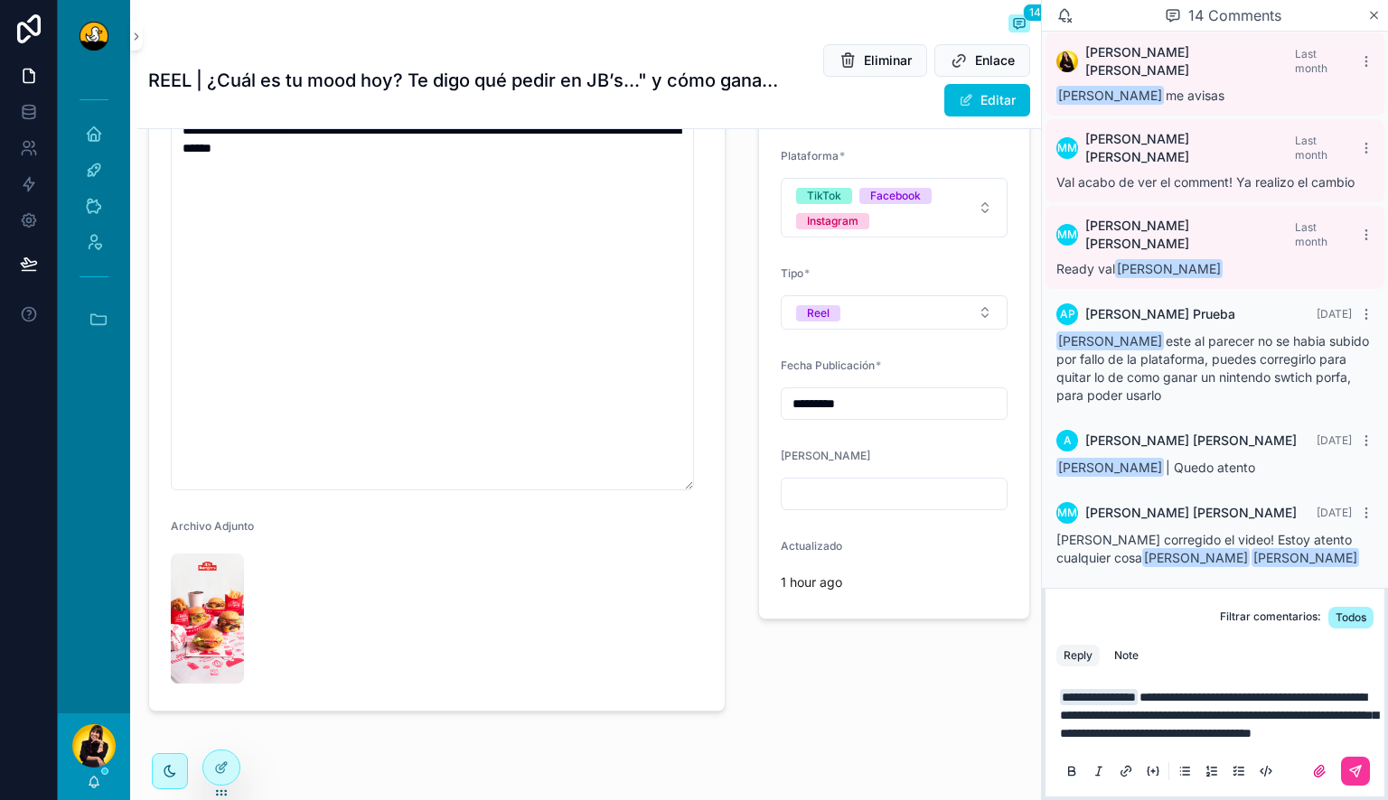
click at [1276, 731] on p "**********" at bounding box center [1218, 715] width 317 height 54
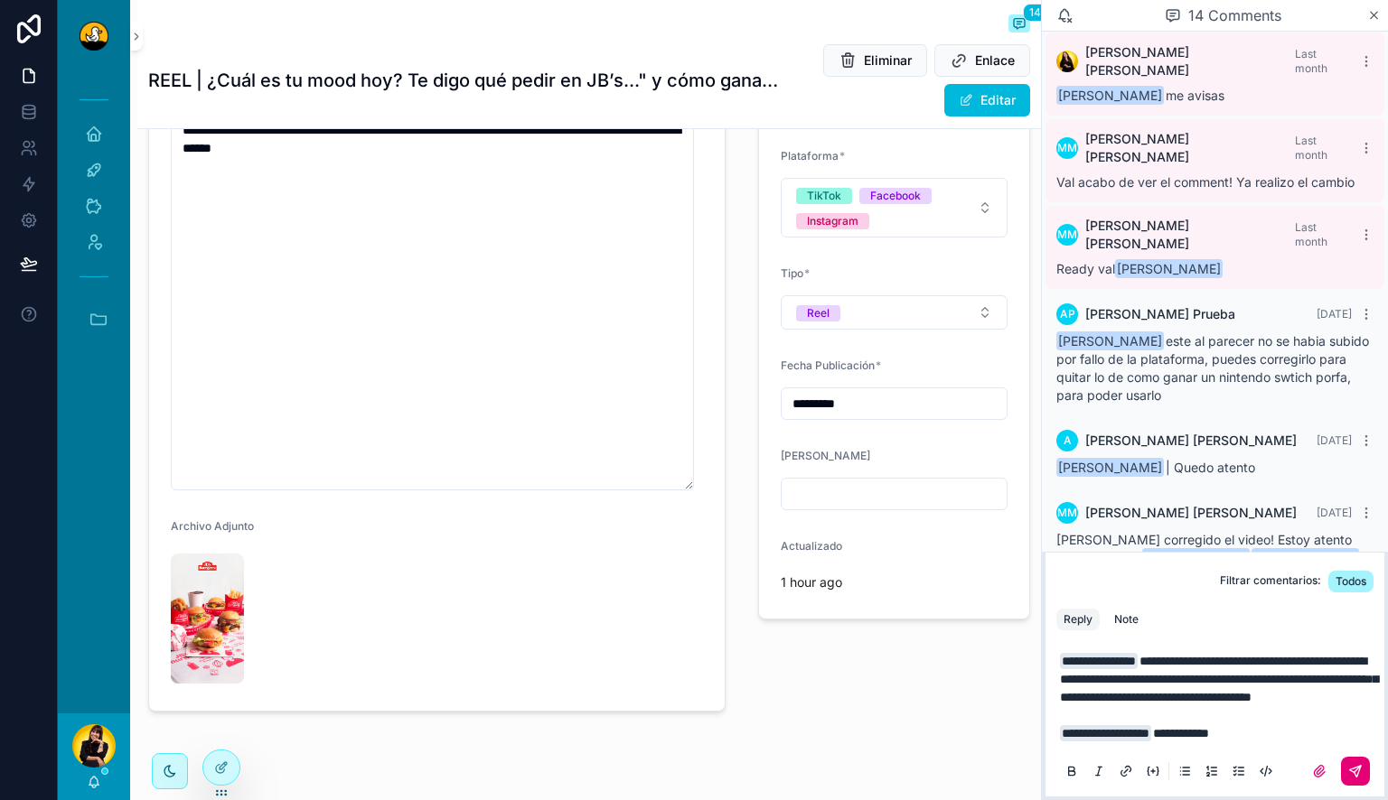
click at [1344, 775] on button "scrollable content" at bounding box center [1355, 771] width 29 height 29
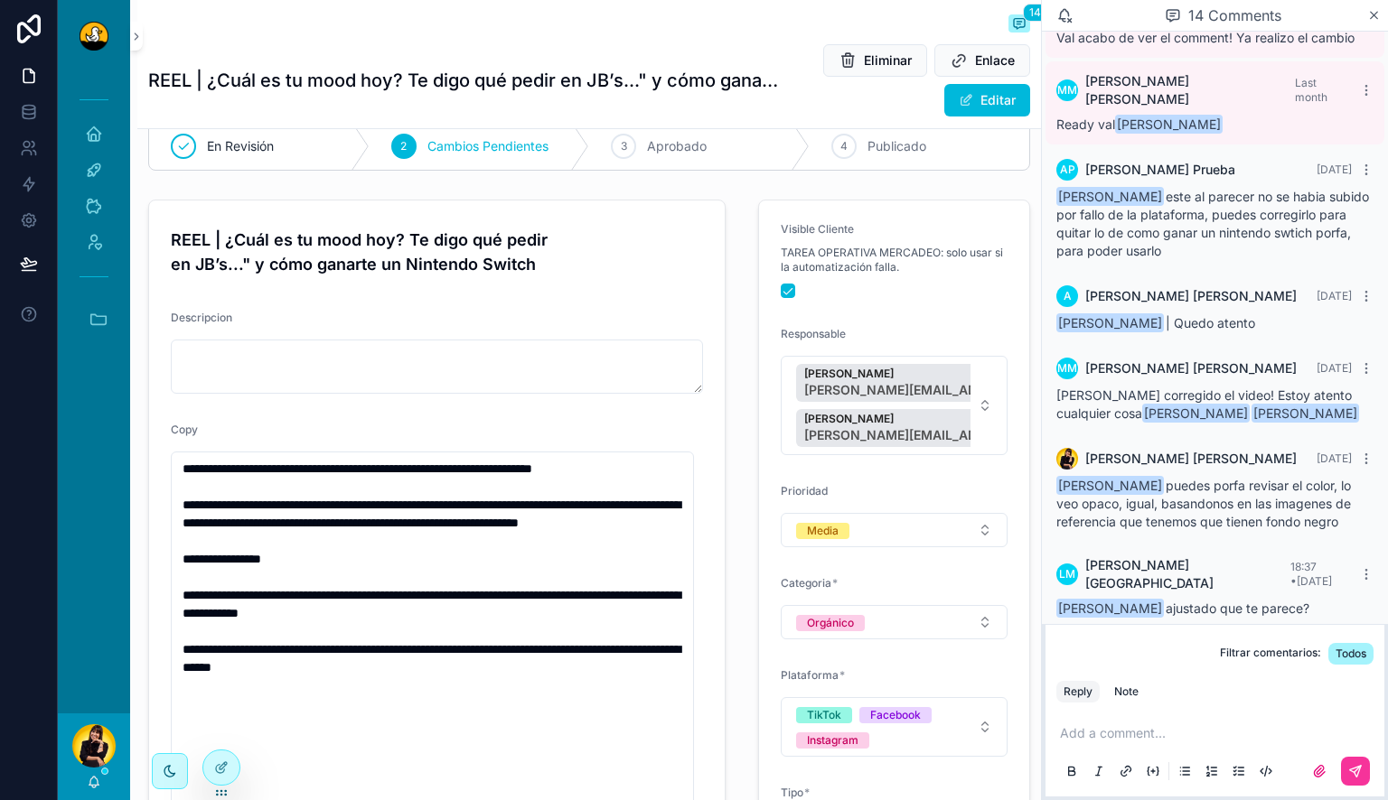
scroll to position [87, 0]
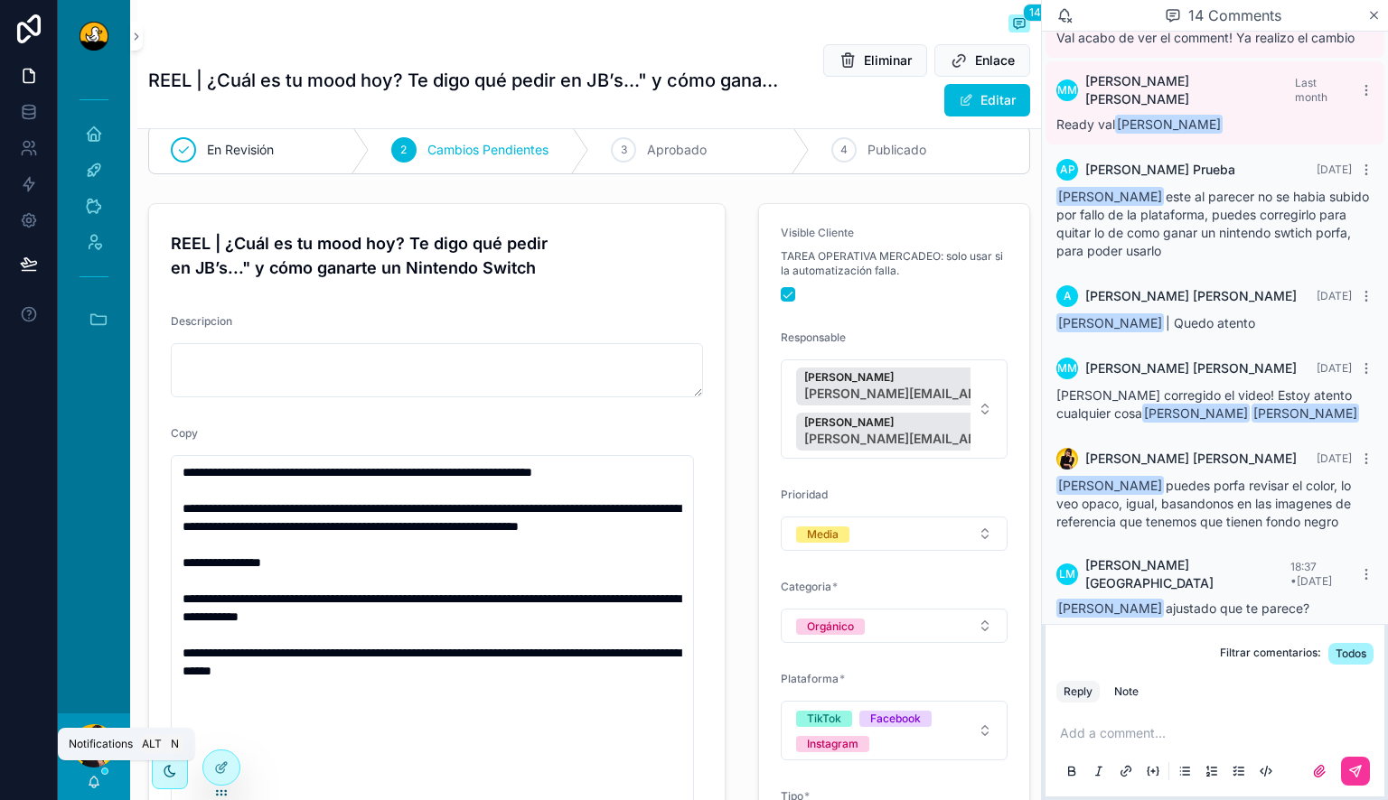
click at [88, 783] on icon "scrollable content" at bounding box center [94, 782] width 14 height 14
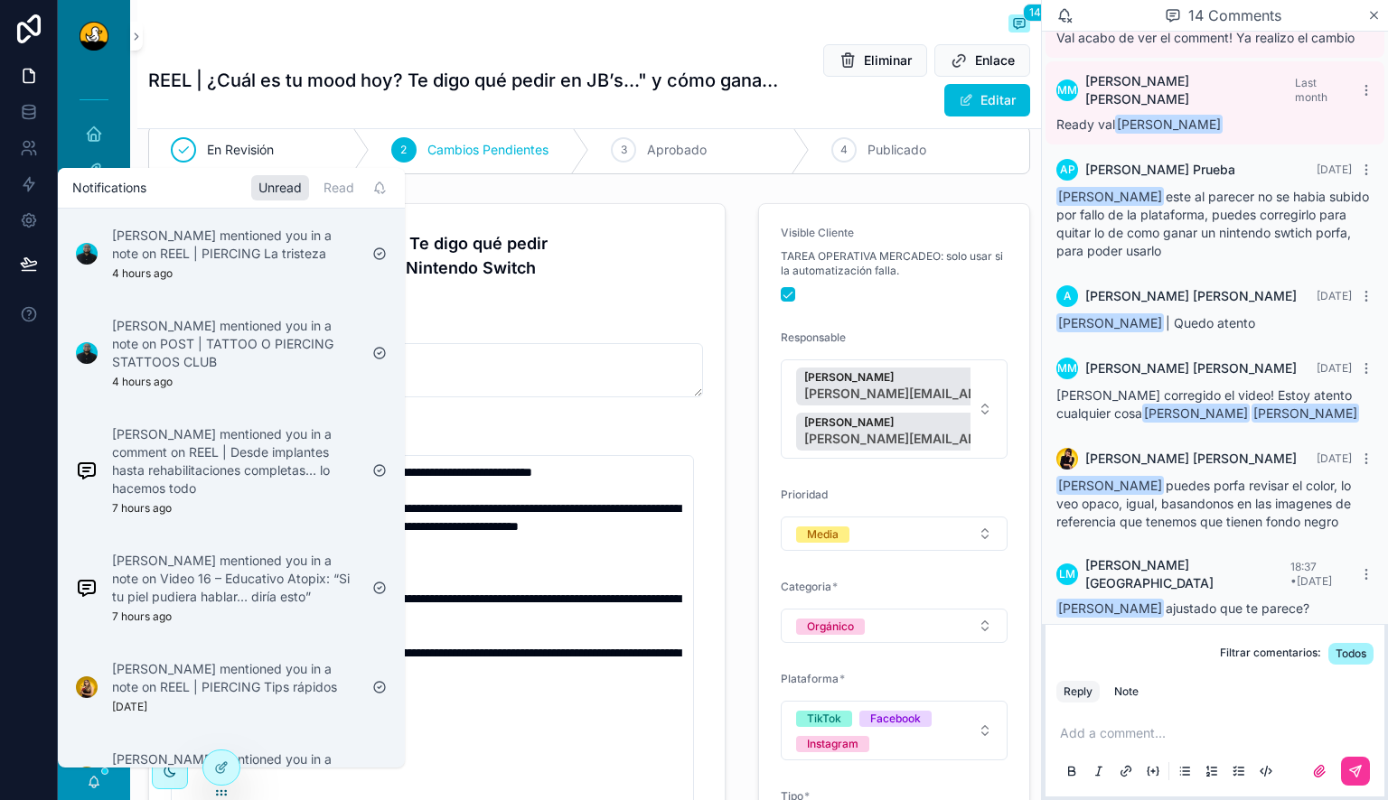
click at [759, 311] on form "Visible Cliente TAREA OPERATIVA MERCADEO: solo usar si la automatización falla.…" at bounding box center [894, 673] width 270 height 938
